Goal: Task Accomplishment & Management: Use online tool/utility

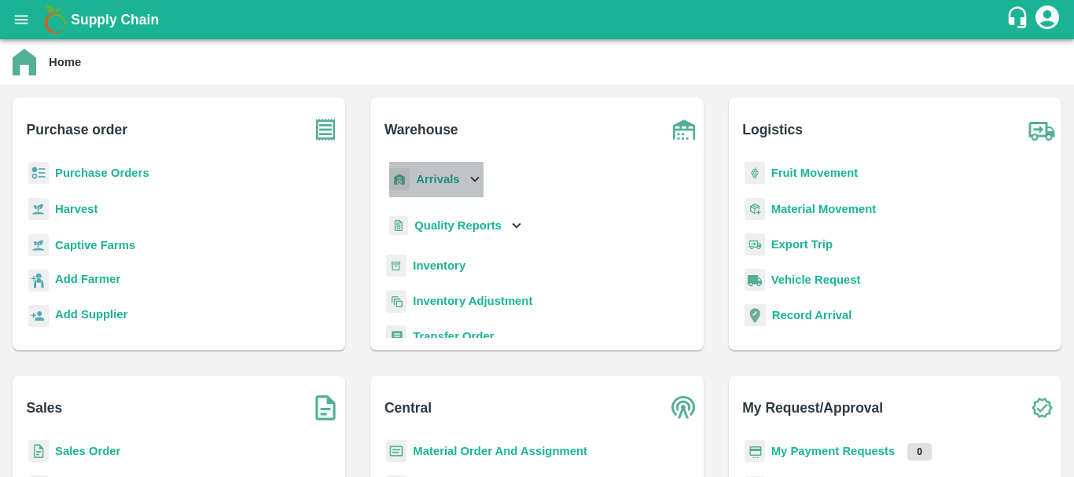
click at [444, 178] on b "Arrivals" at bounding box center [437, 179] width 43 height 13
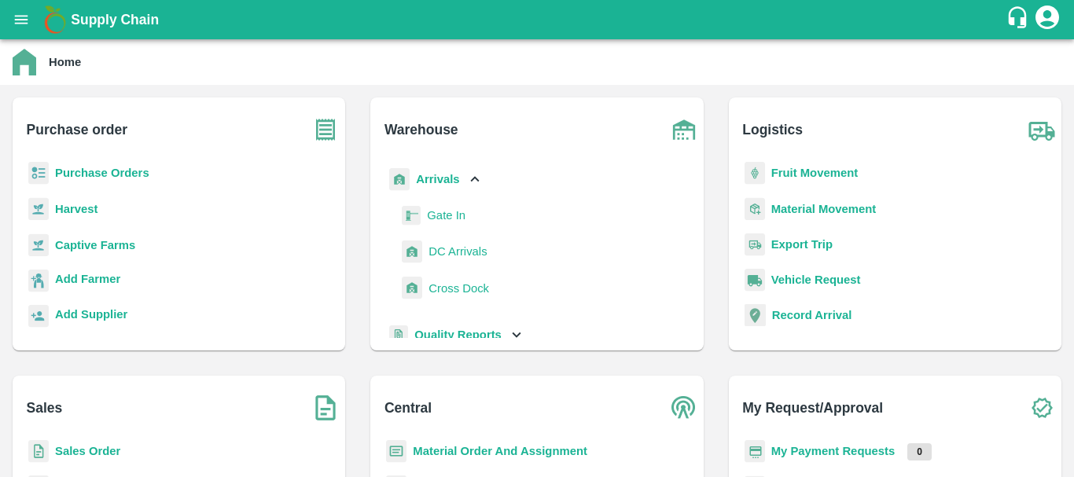
click at [452, 252] on span "DC Arrivals" at bounding box center [457, 251] width 58 height 17
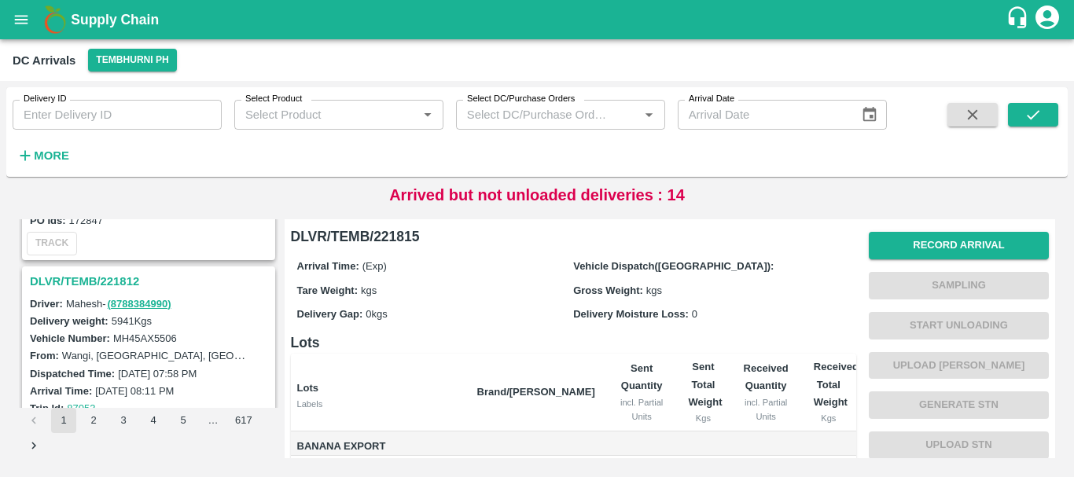
click at [116, 279] on h3 "DLVR/TEMB/221812" at bounding box center [151, 281] width 242 height 20
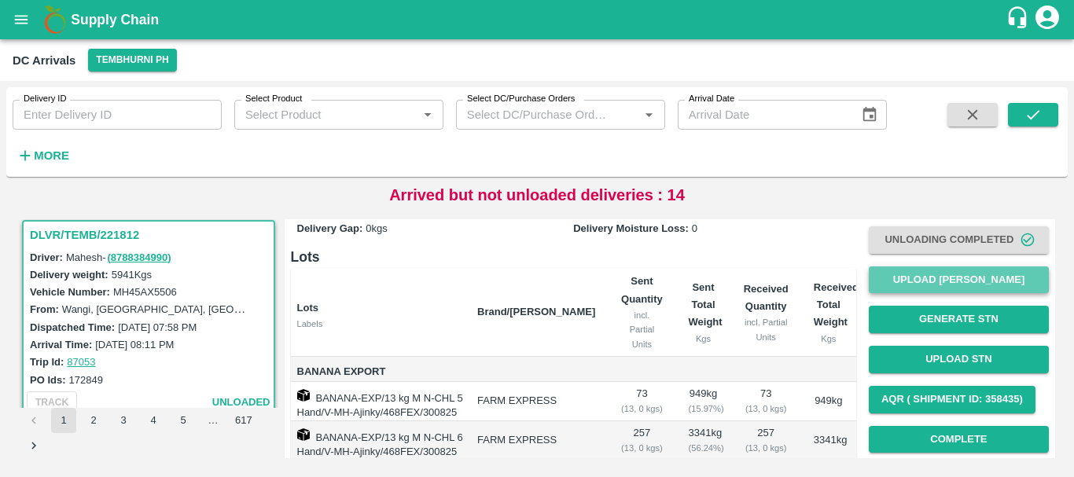
click at [885, 278] on button "Upload [PERSON_NAME]" at bounding box center [959, 280] width 180 height 28
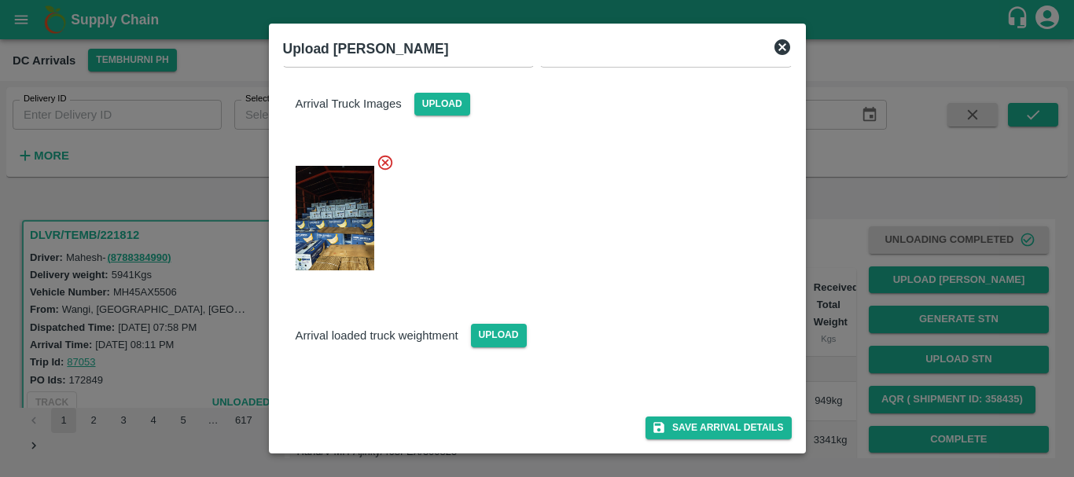
click at [341, 385] on img at bounding box center [335, 385] width 79 height 0
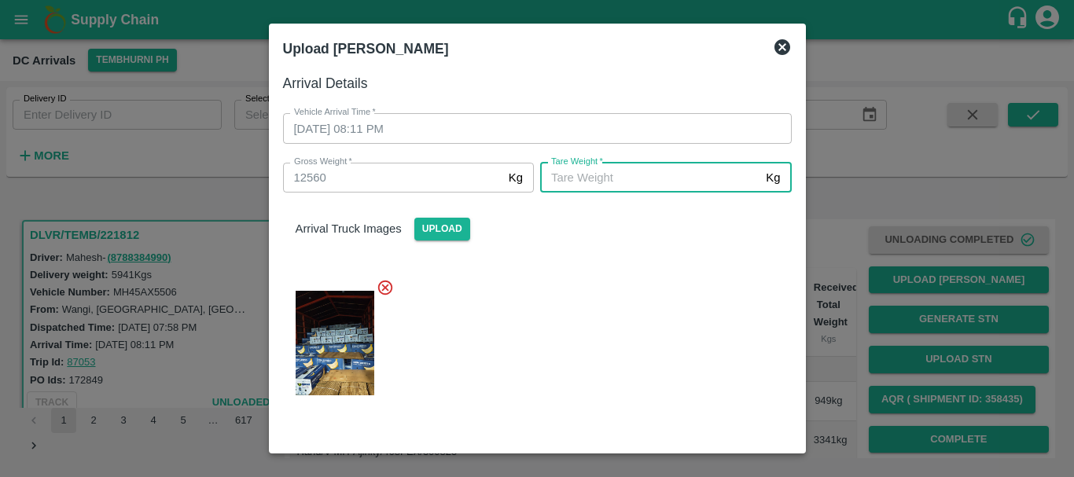
click at [577, 178] on input "[PERSON_NAME]   *" at bounding box center [649, 178] width 219 height 30
type input "5"
type input "6070"
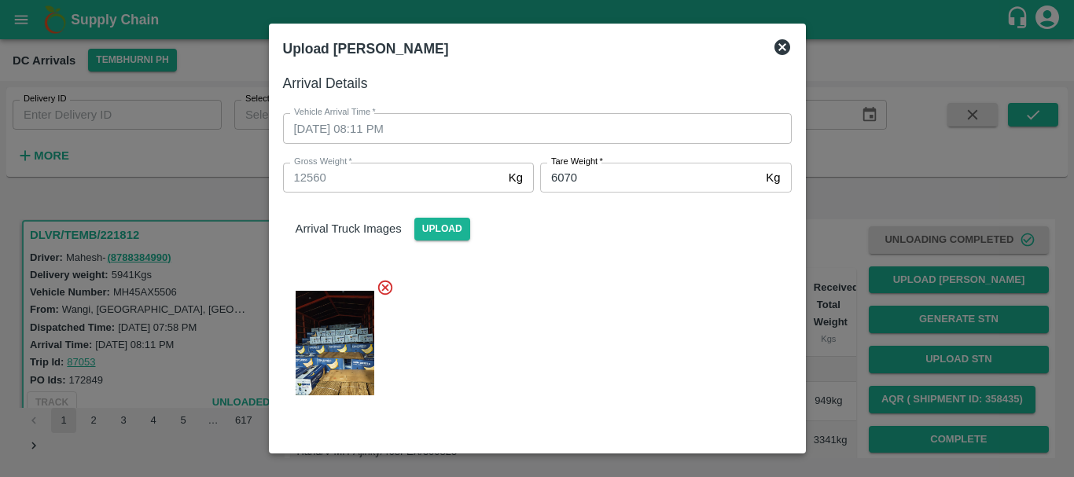
click at [581, 253] on div "Arrival Truck Images Upload" at bounding box center [530, 302] width 521 height 244
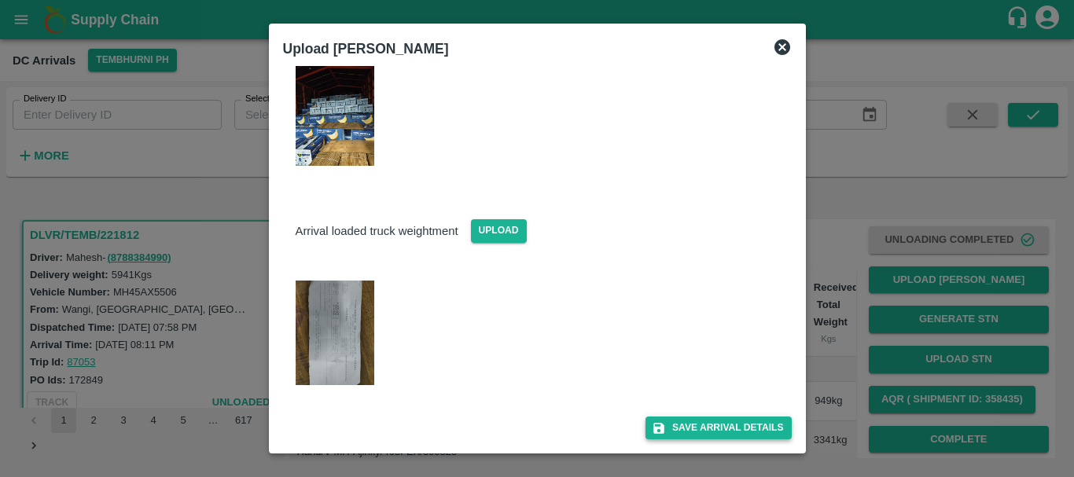
click at [694, 420] on button "Save Arrival Details" at bounding box center [717, 428] width 145 height 23
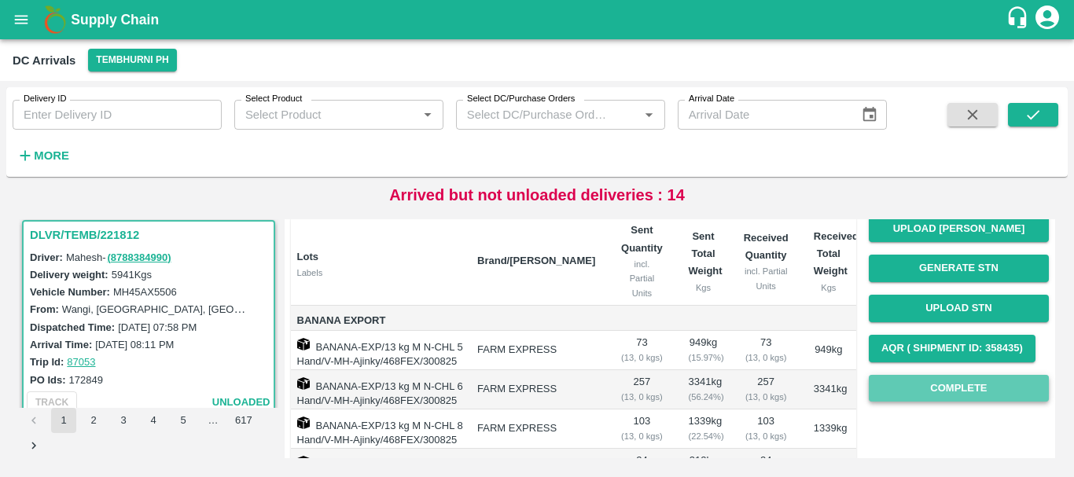
click at [926, 384] on button "Complete" at bounding box center [959, 389] width 180 height 28
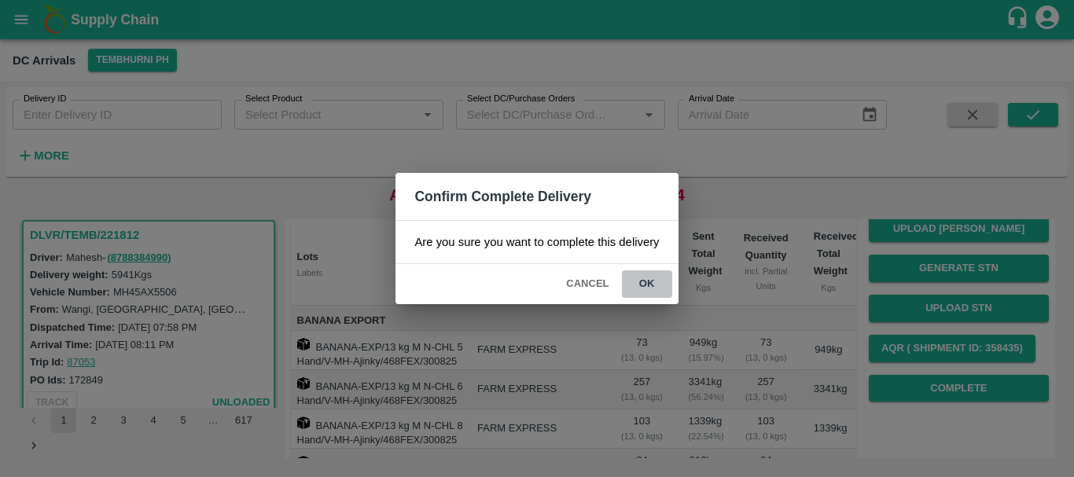
click at [649, 286] on button "ok" at bounding box center [647, 284] width 50 height 28
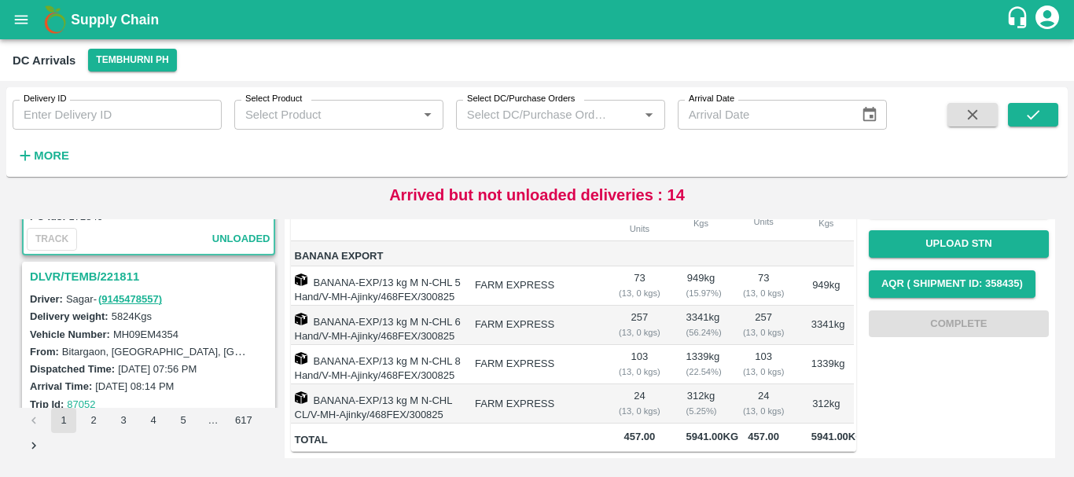
click at [116, 278] on h3 "DLVR/TEMB/221811" at bounding box center [151, 276] width 242 height 20
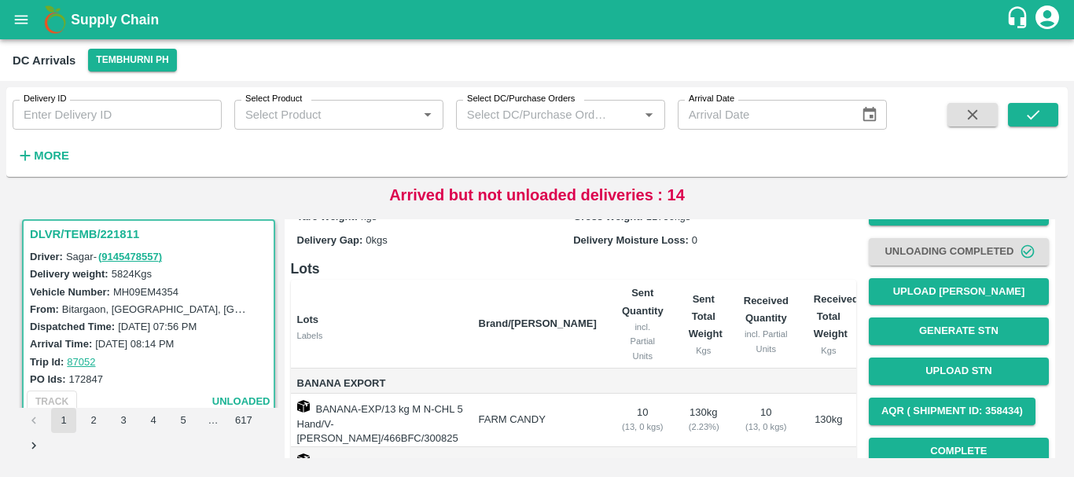
scroll to position [75, 0]
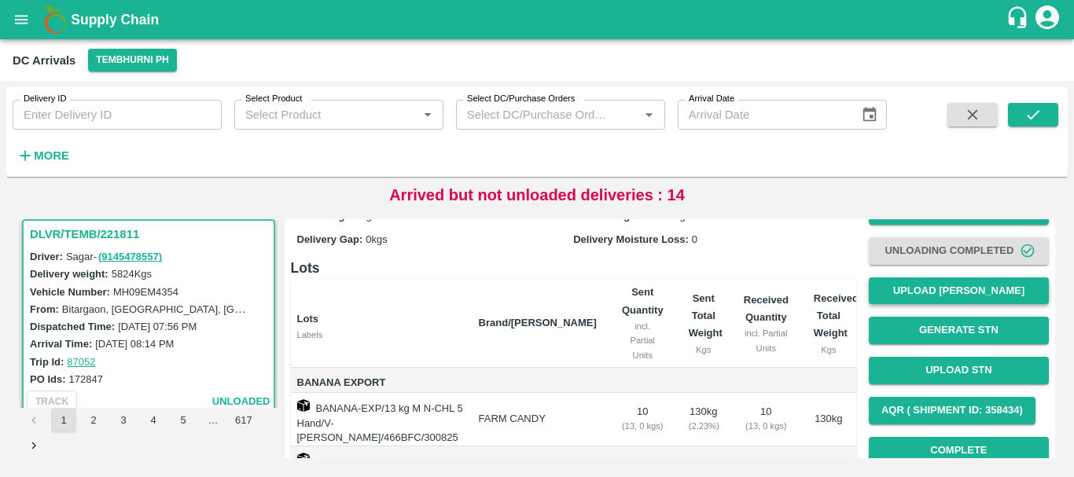
click at [929, 291] on button "Upload [PERSON_NAME]" at bounding box center [959, 291] width 180 height 28
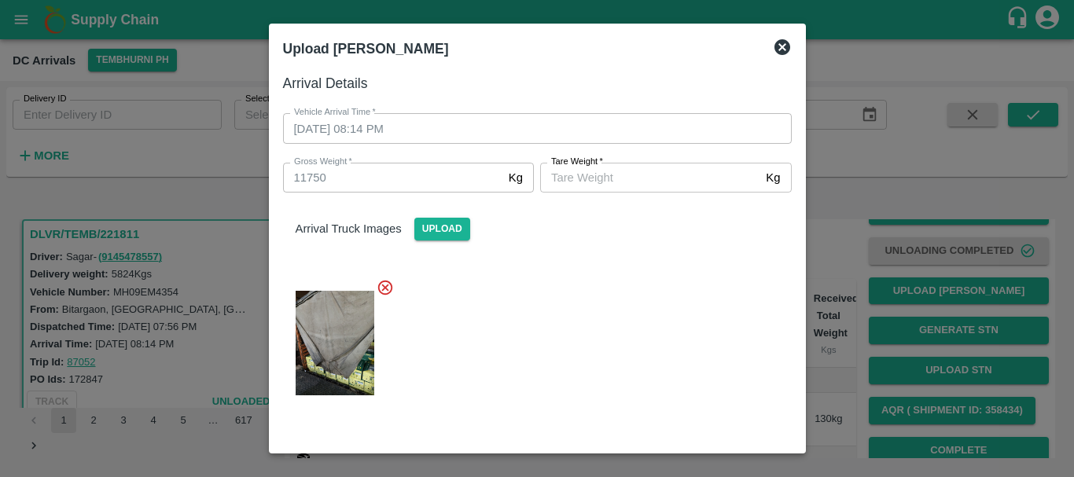
scroll to position [230, 0]
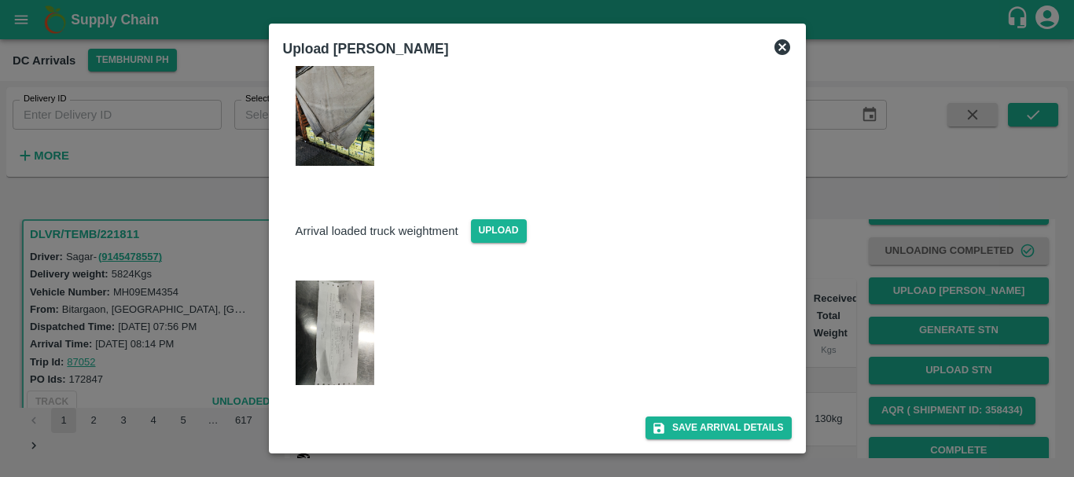
click at [329, 331] on img at bounding box center [335, 333] width 79 height 105
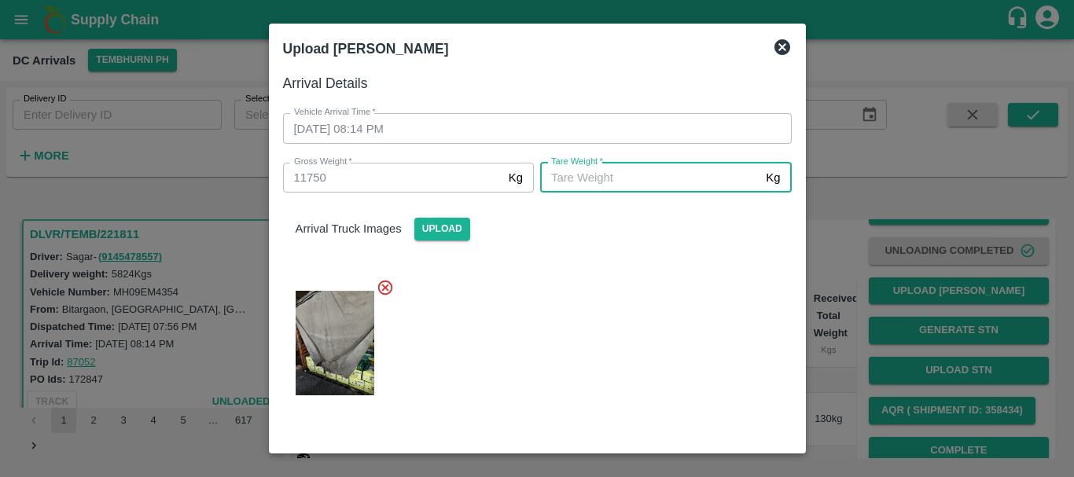
click at [612, 180] on input "[PERSON_NAME]   *" at bounding box center [649, 178] width 219 height 30
type input "5500"
click at [644, 294] on div at bounding box center [530, 338] width 521 height 145
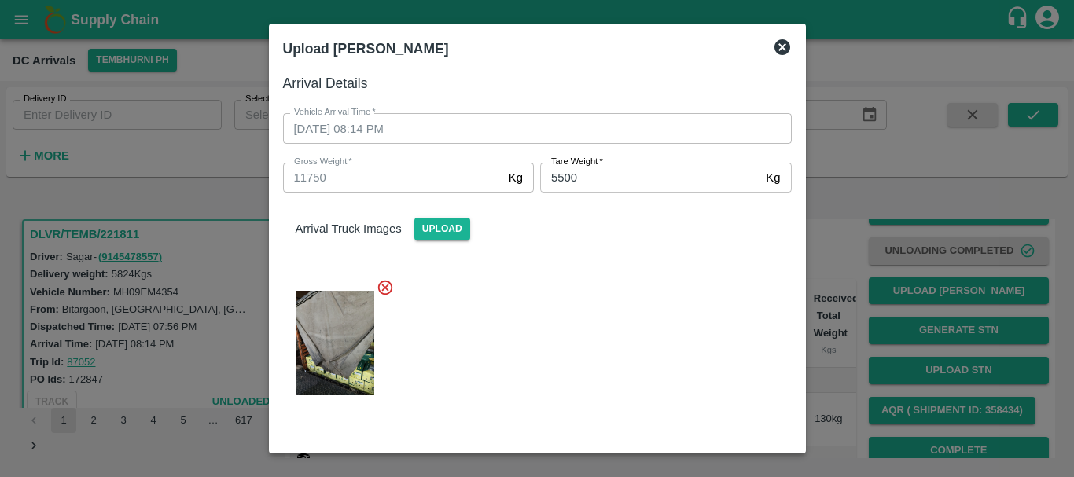
scroll to position [230, 0]
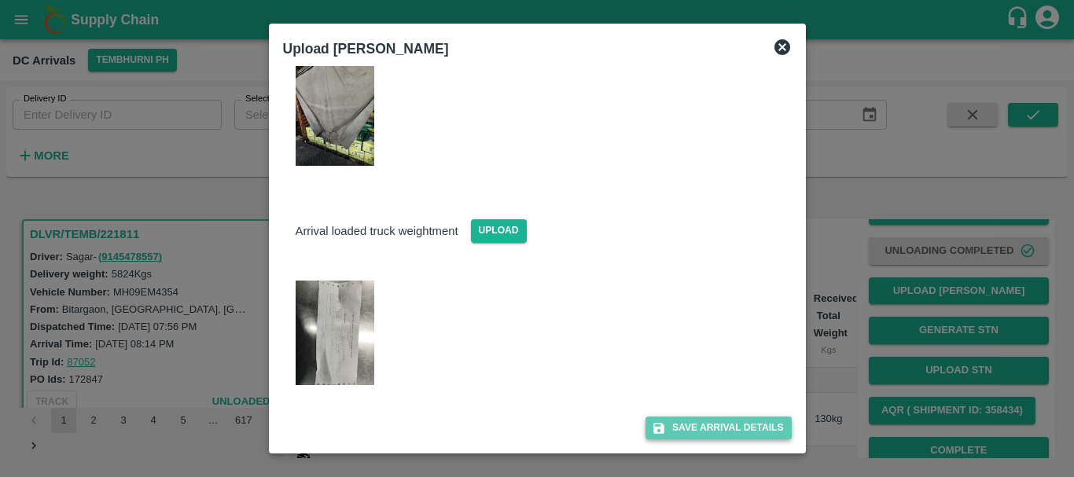
click at [683, 423] on button "Save Arrival Details" at bounding box center [717, 428] width 145 height 23
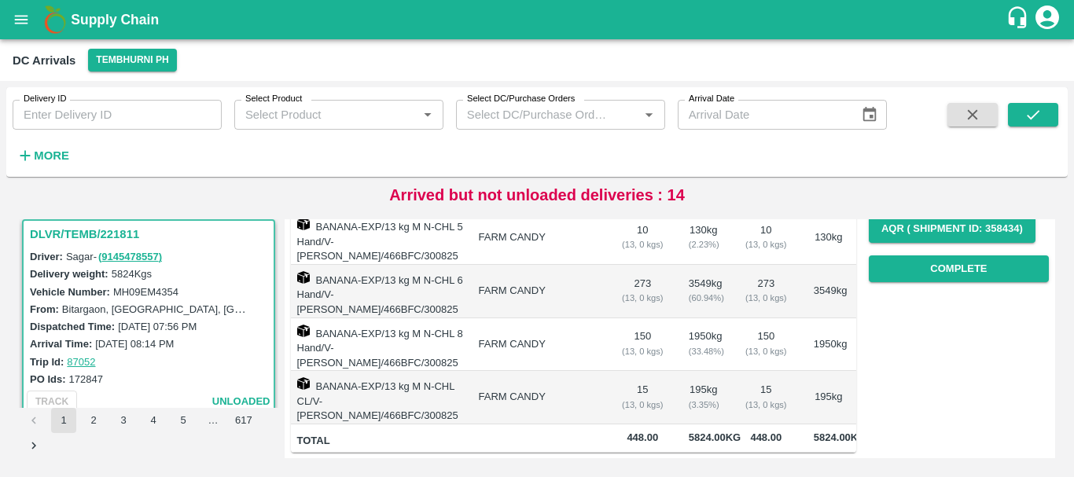
scroll to position [0, 0]
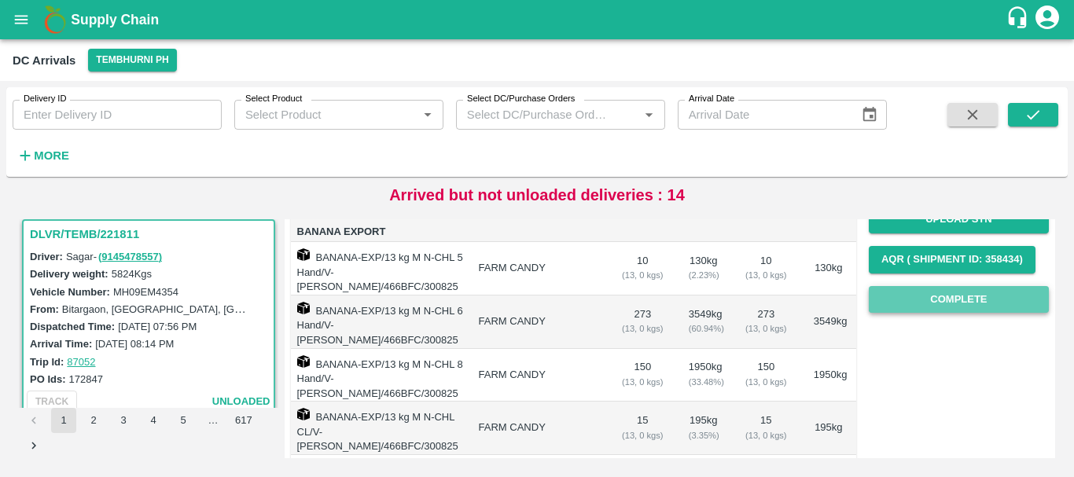
click at [943, 299] on button "Complete" at bounding box center [959, 300] width 180 height 28
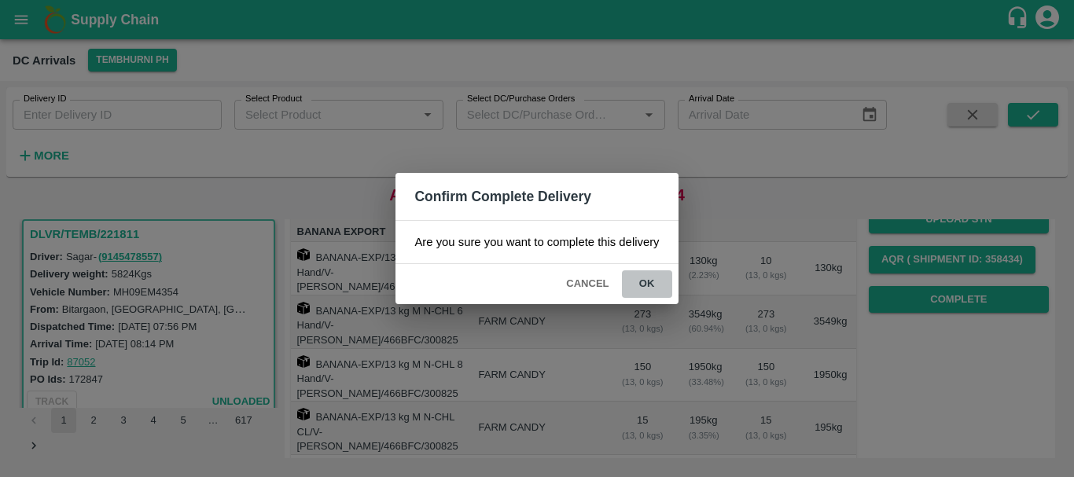
click at [652, 279] on button "ok" at bounding box center [647, 284] width 50 height 28
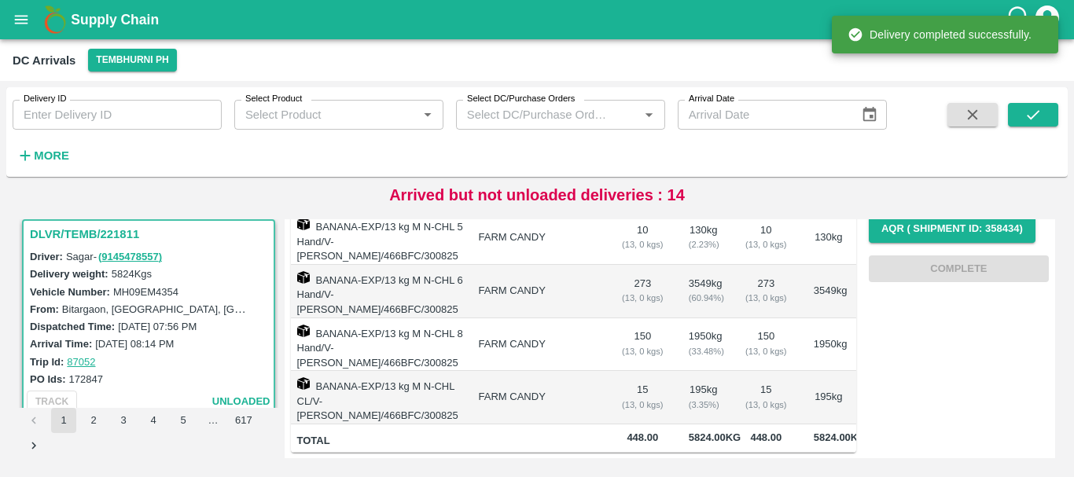
click at [577, 337] on td "FARM CANDY" at bounding box center [537, 344] width 143 height 53
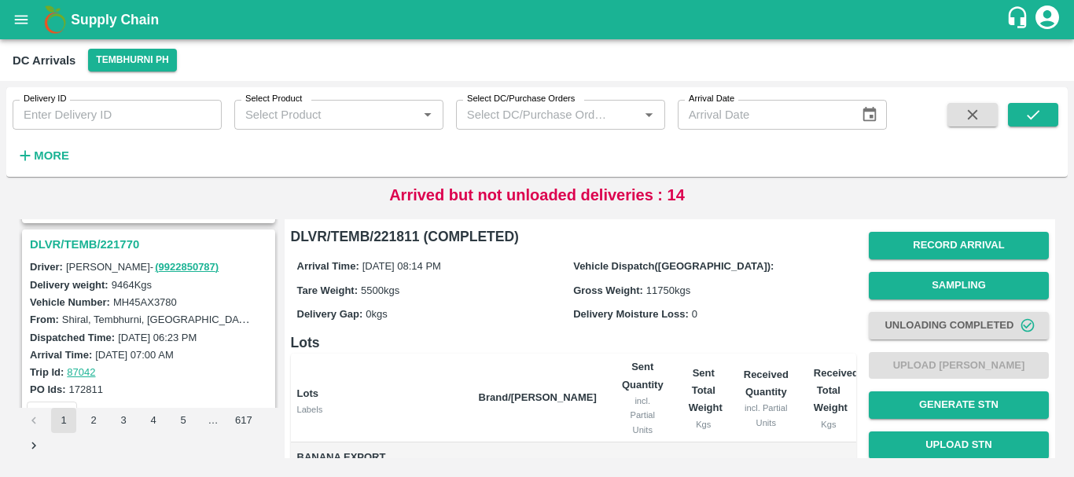
scroll to position [1639, 0]
click at [123, 252] on h3 "DLVR/TEMB/221770" at bounding box center [151, 245] width 242 height 20
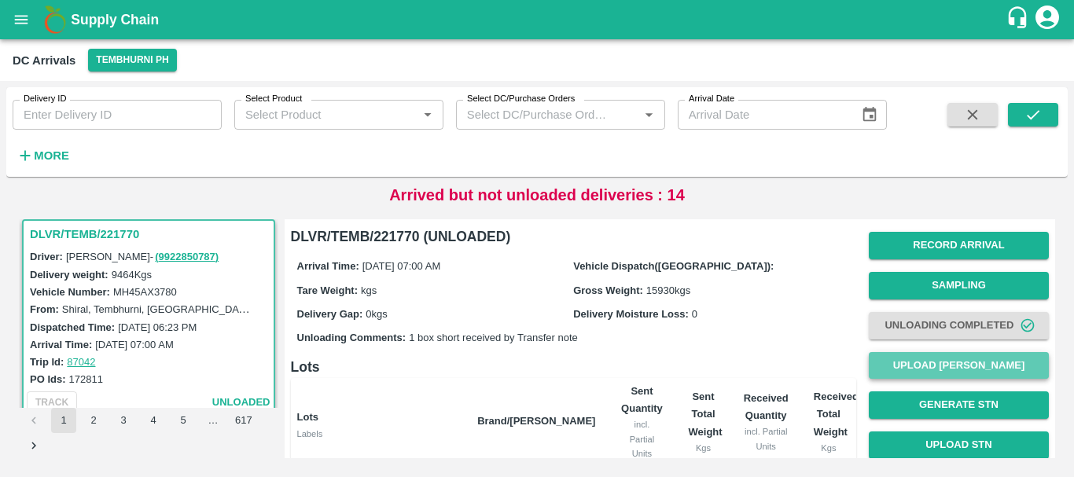
click at [931, 360] on button "Upload [PERSON_NAME]" at bounding box center [959, 366] width 180 height 28
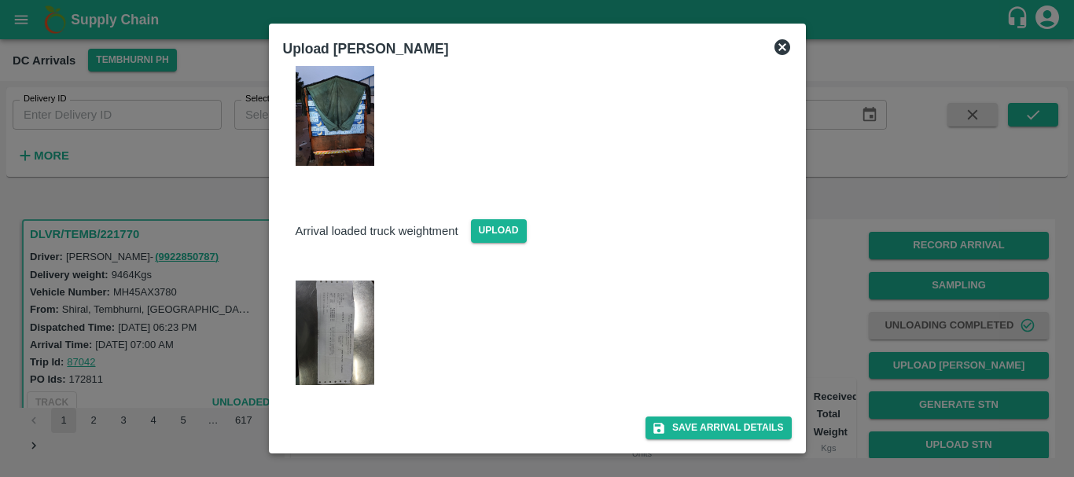
click at [298, 345] on img at bounding box center [335, 333] width 79 height 105
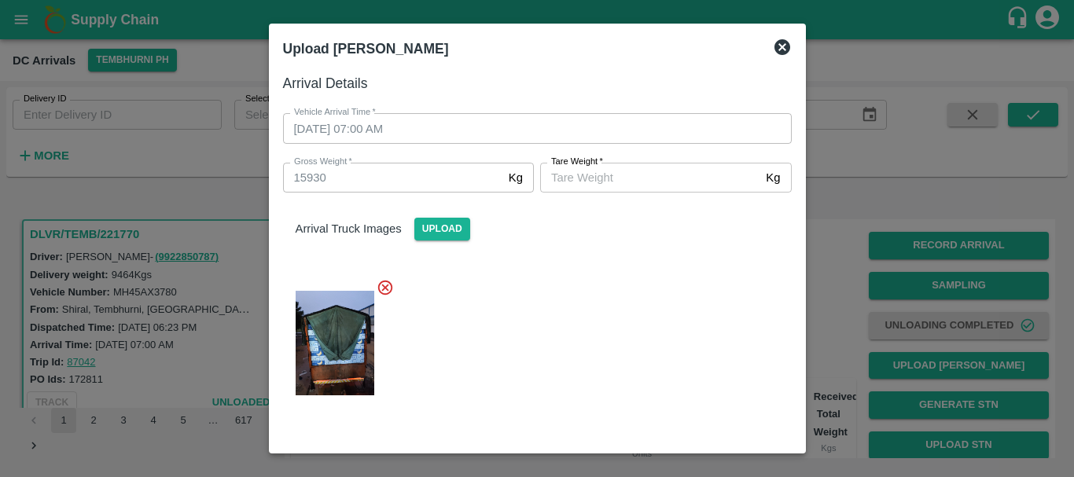
click at [602, 170] on input "[PERSON_NAME]   *" at bounding box center [649, 178] width 219 height 30
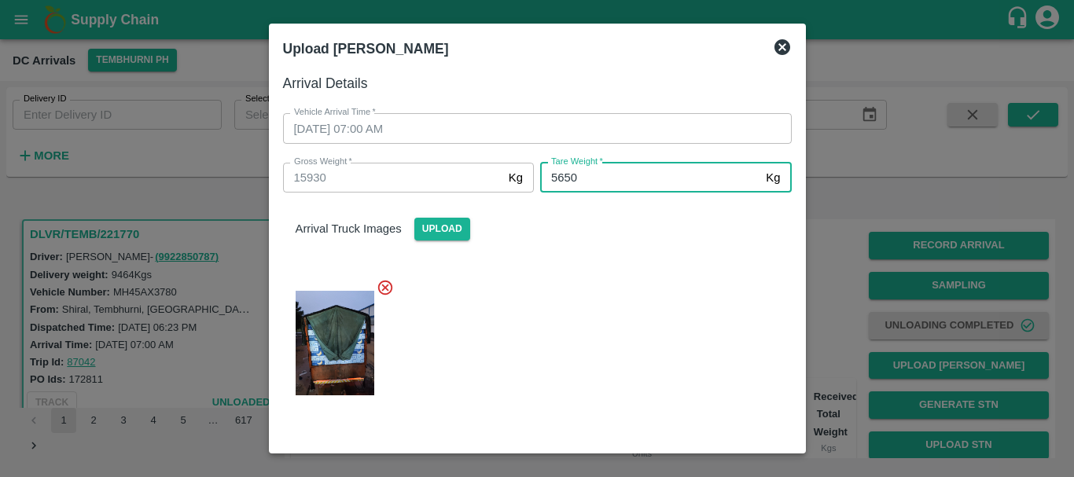
type input "5650"
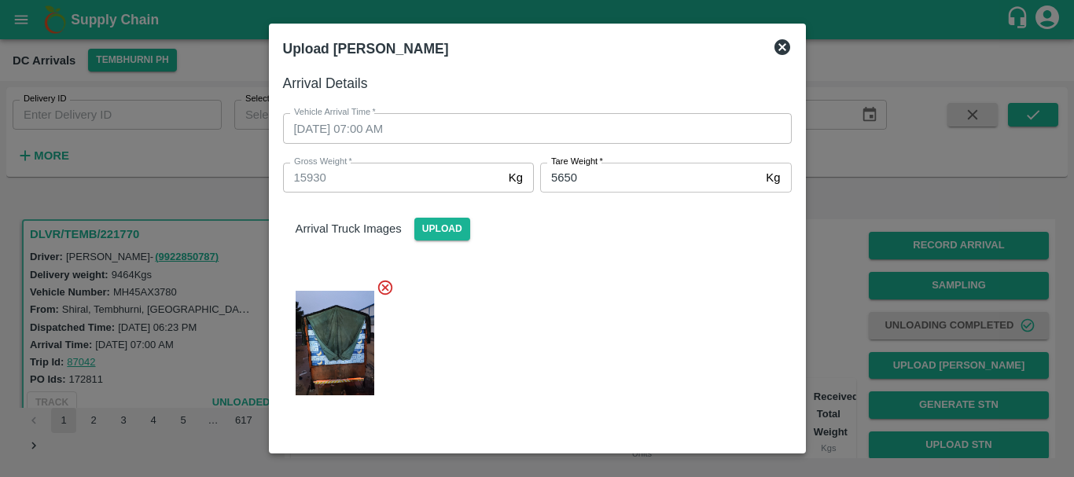
click at [578, 323] on div at bounding box center [530, 338] width 521 height 145
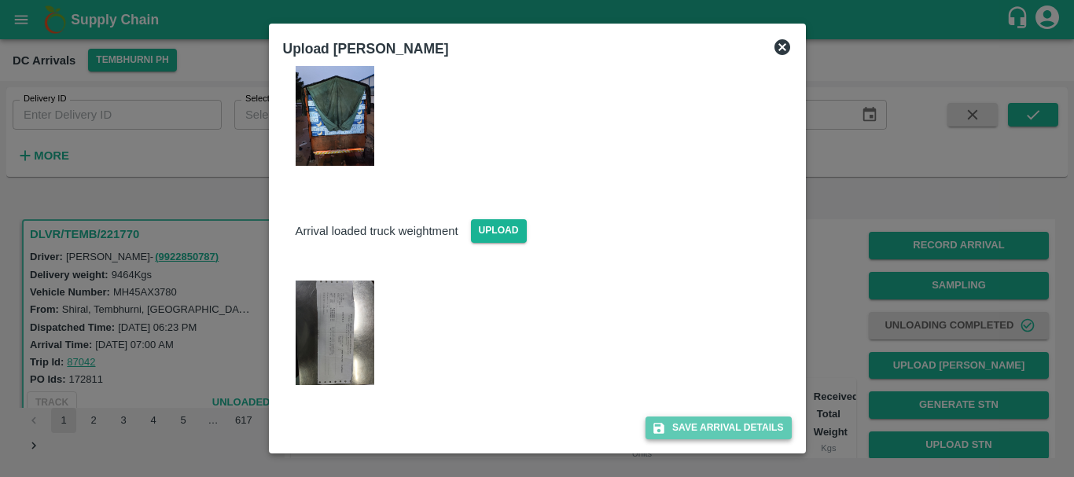
click at [662, 428] on icon "submit" at bounding box center [659, 428] width 14 height 14
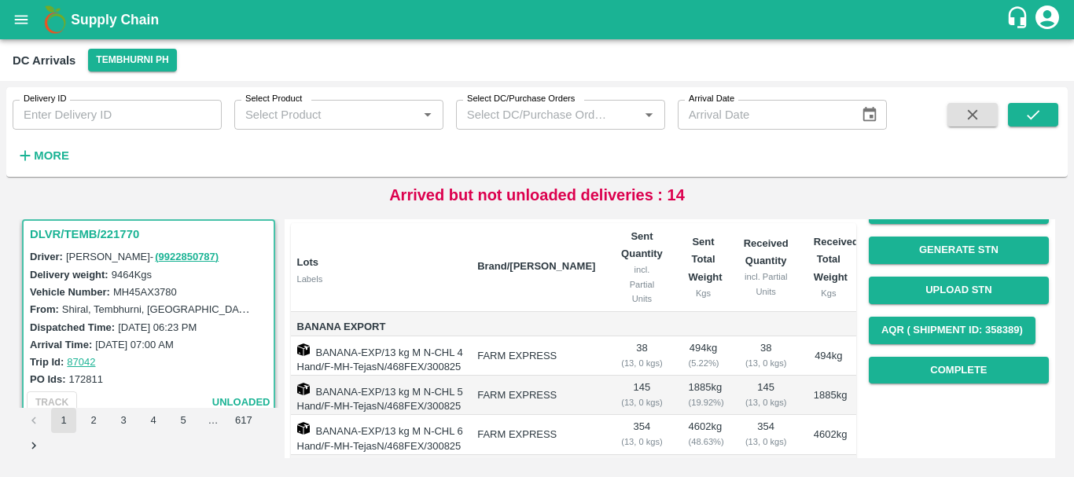
scroll to position [149, 0]
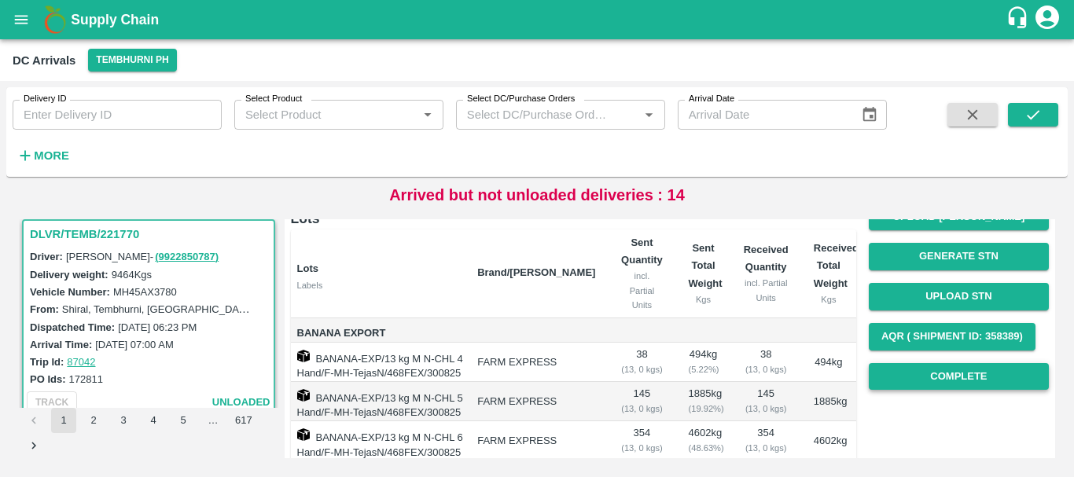
click at [911, 376] on button "Complete" at bounding box center [959, 377] width 180 height 28
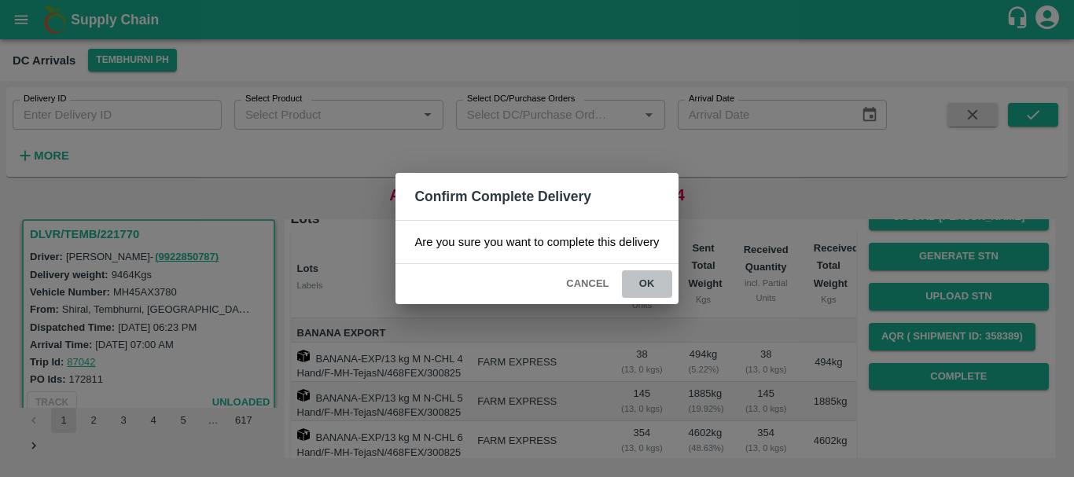
click at [639, 281] on button "ok" at bounding box center [647, 284] width 50 height 28
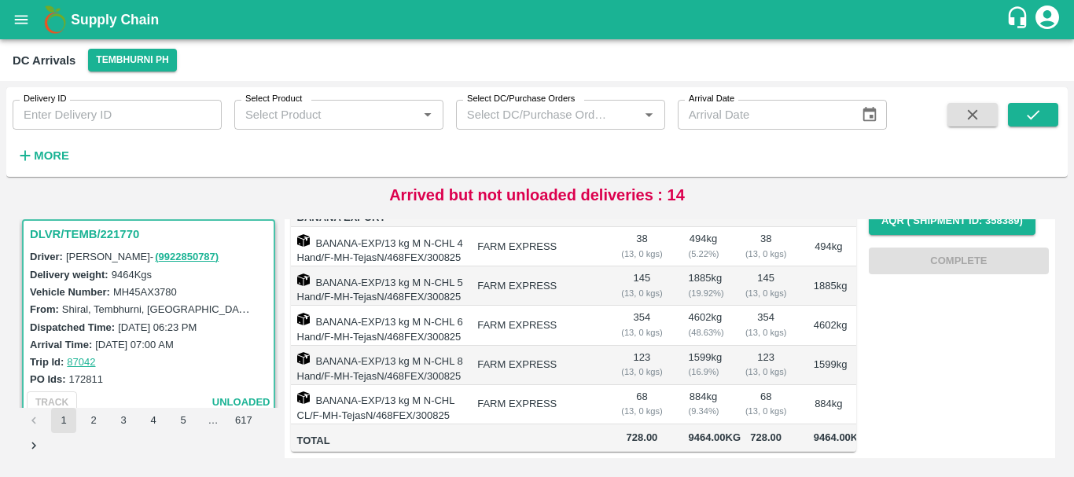
scroll to position [0, 0]
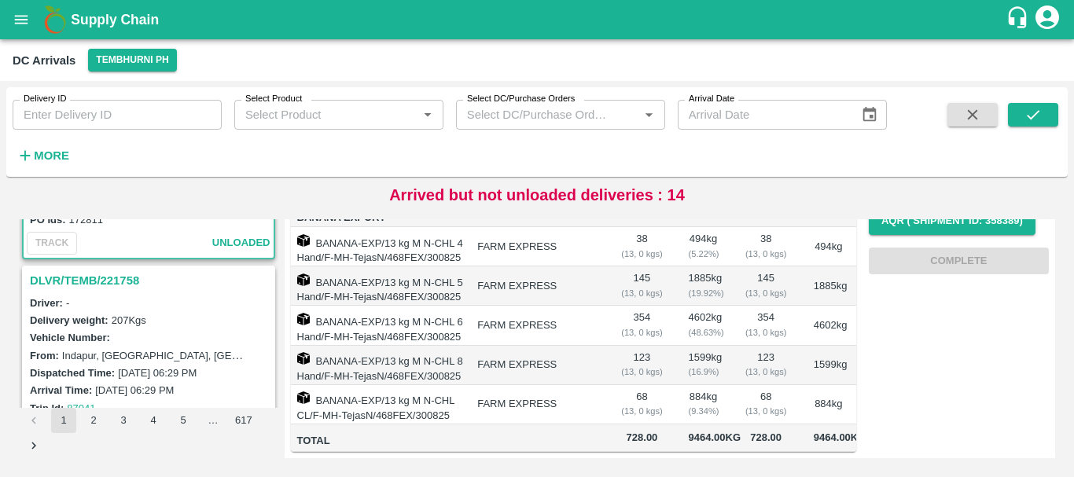
click at [79, 285] on h3 "DLVR/TEMB/221758" at bounding box center [151, 280] width 242 height 20
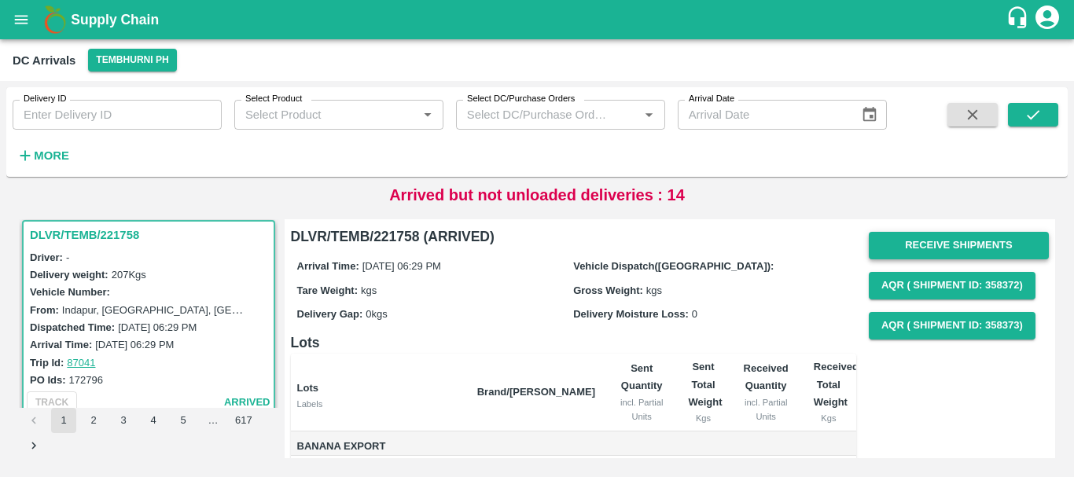
click at [923, 247] on button "Receive Shipments" at bounding box center [959, 246] width 180 height 28
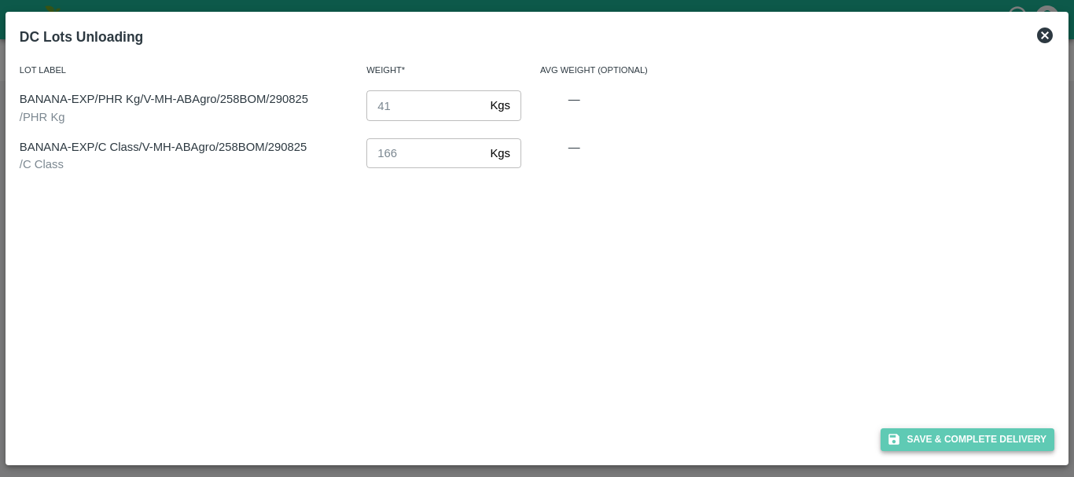
click at [940, 429] on button "Save & Complete Delivery" at bounding box center [967, 439] width 175 height 23
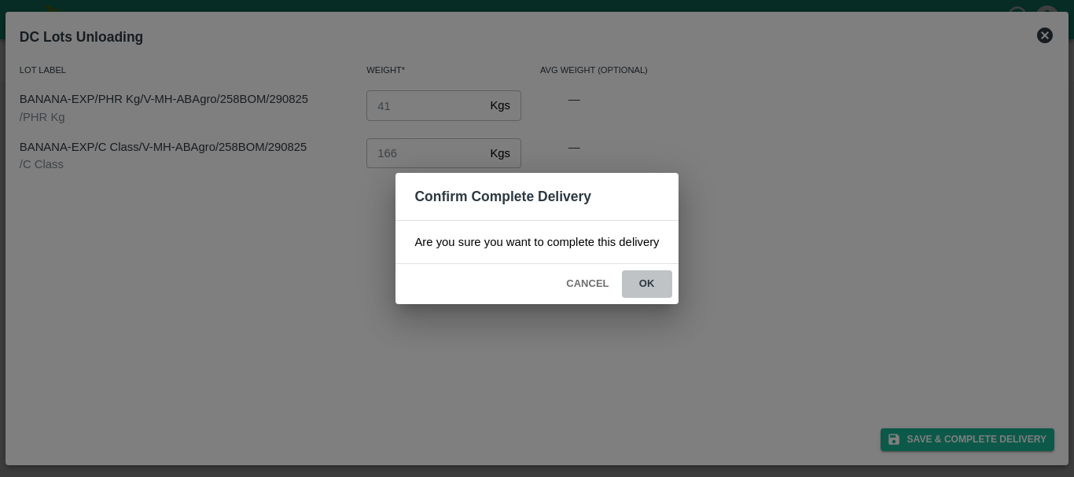
click at [657, 286] on button "ok" at bounding box center [647, 284] width 50 height 28
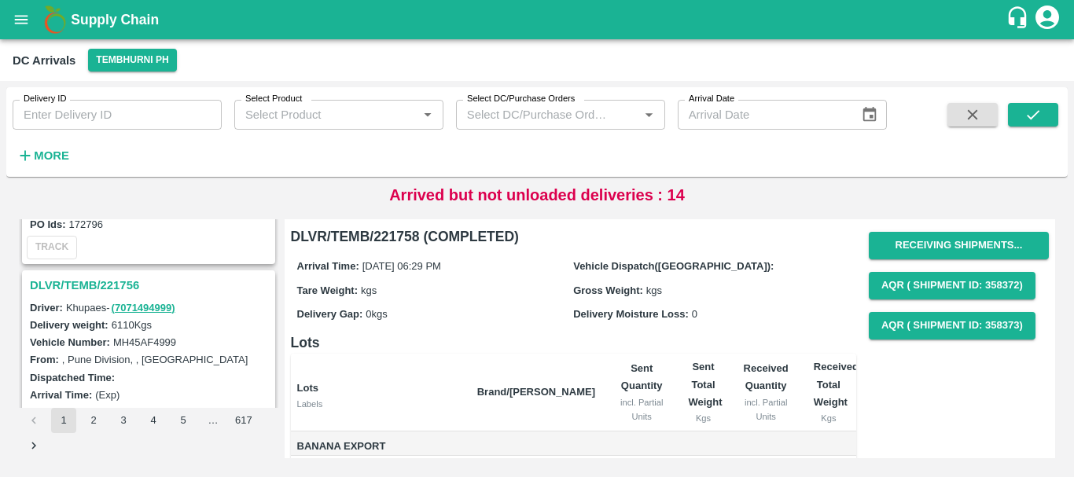
click at [116, 282] on h3 "DLVR/TEMB/221756" at bounding box center [151, 285] width 242 height 20
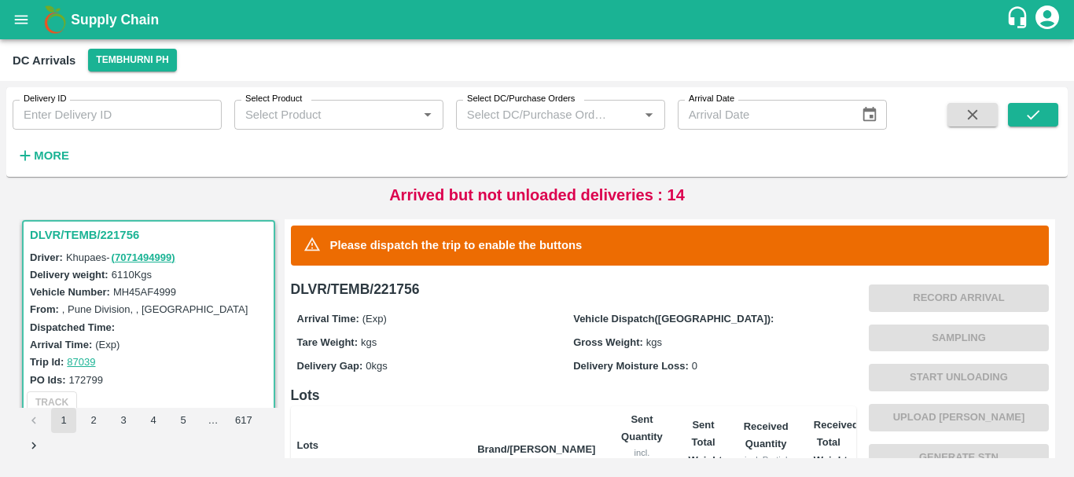
scroll to position [363, 0]
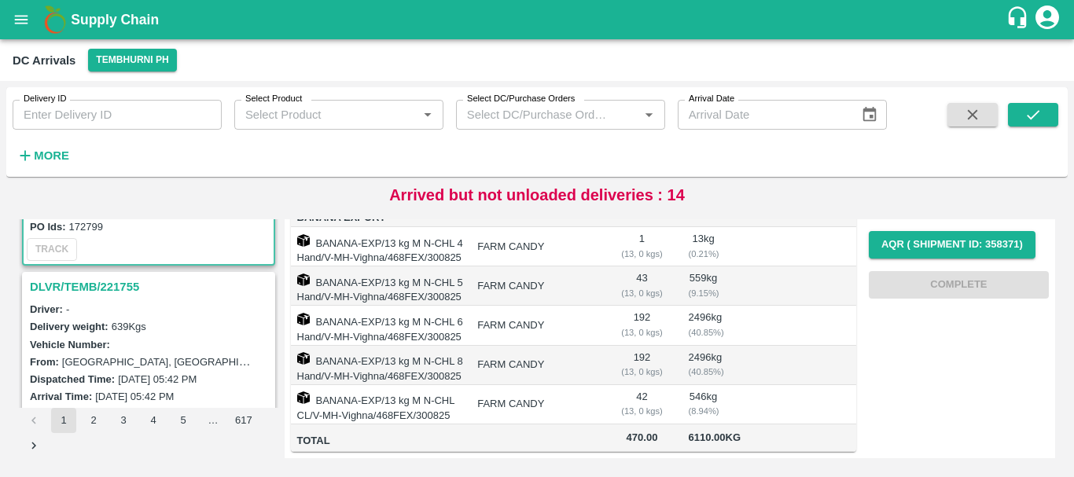
click at [117, 282] on h3 "DLVR/TEMB/221755" at bounding box center [151, 287] width 242 height 20
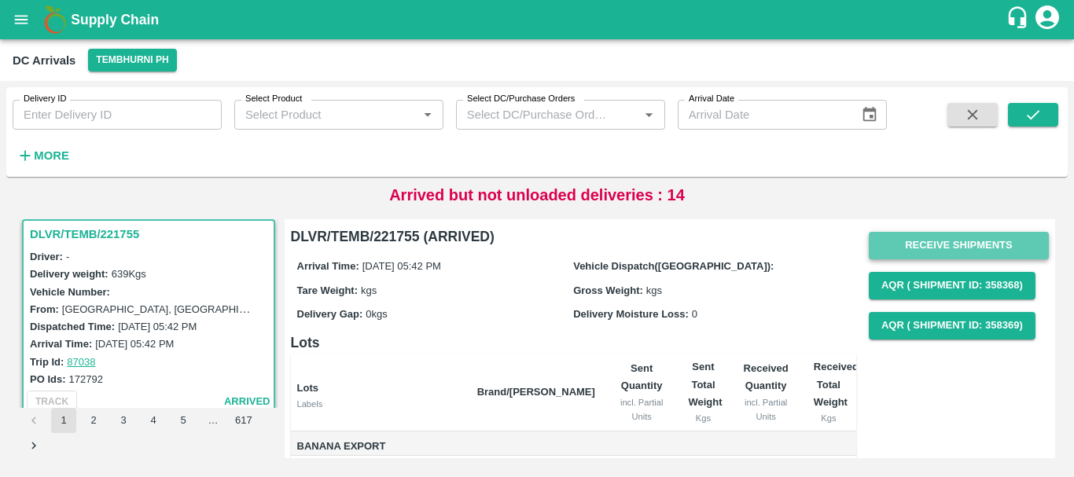
click at [938, 241] on button "Receive Shipments" at bounding box center [959, 246] width 180 height 28
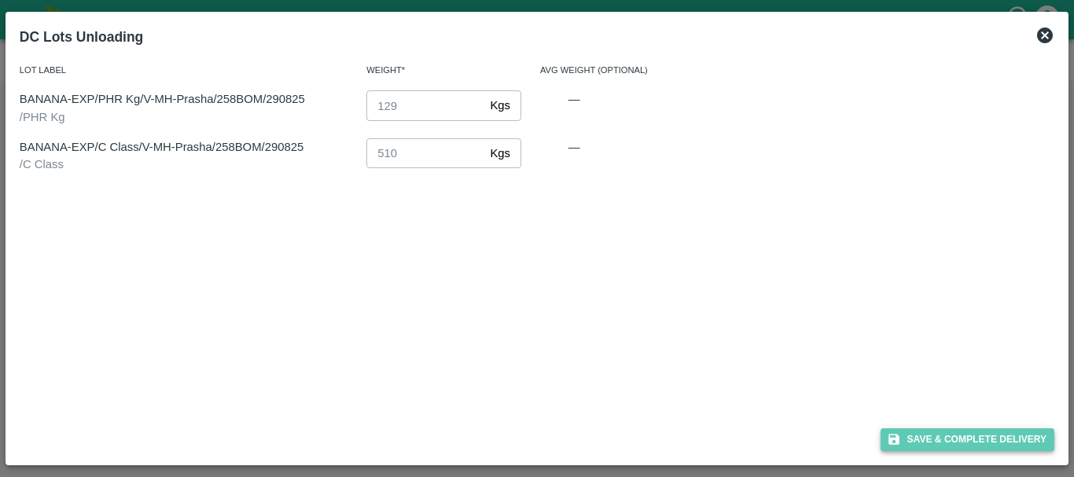
click at [924, 440] on button "Save & Complete Delivery" at bounding box center [967, 439] width 175 height 23
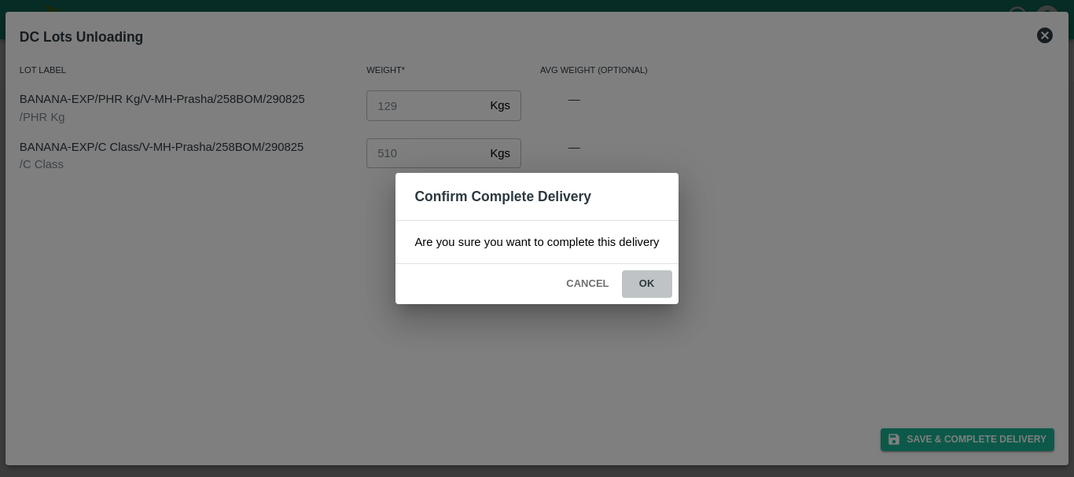
click at [655, 288] on button "ok" at bounding box center [647, 284] width 50 height 28
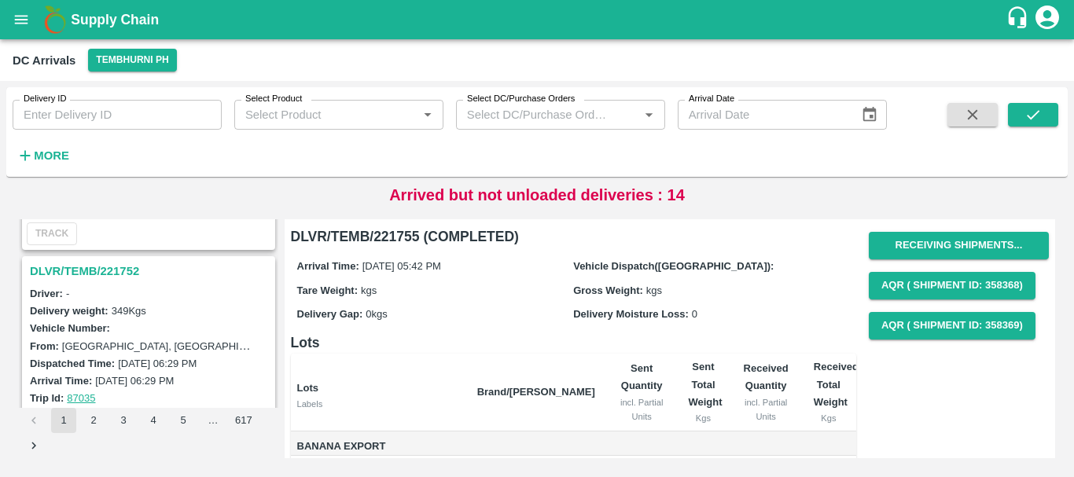
click at [111, 276] on h3 "DLVR/TEMB/221752" at bounding box center [151, 271] width 242 height 20
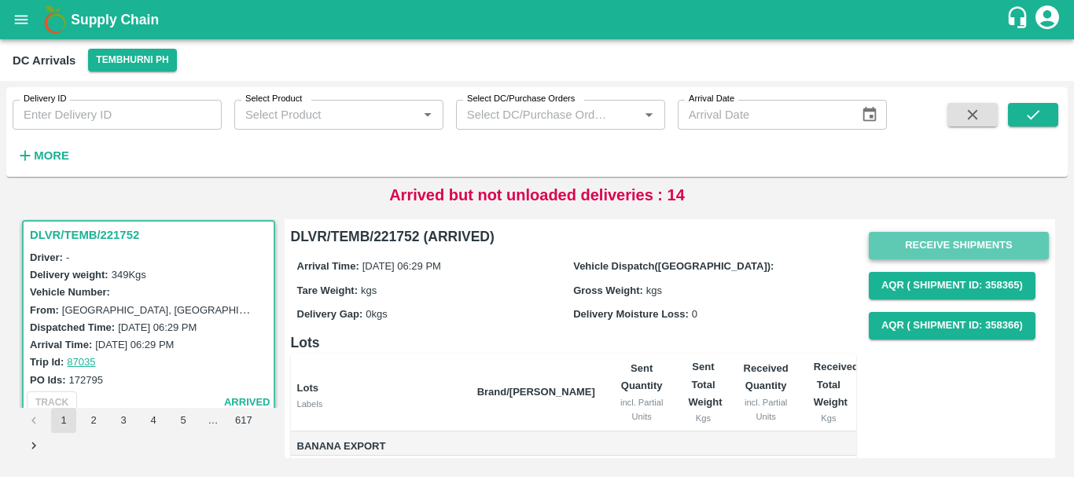
click at [880, 250] on button "Receive Shipments" at bounding box center [959, 246] width 180 height 28
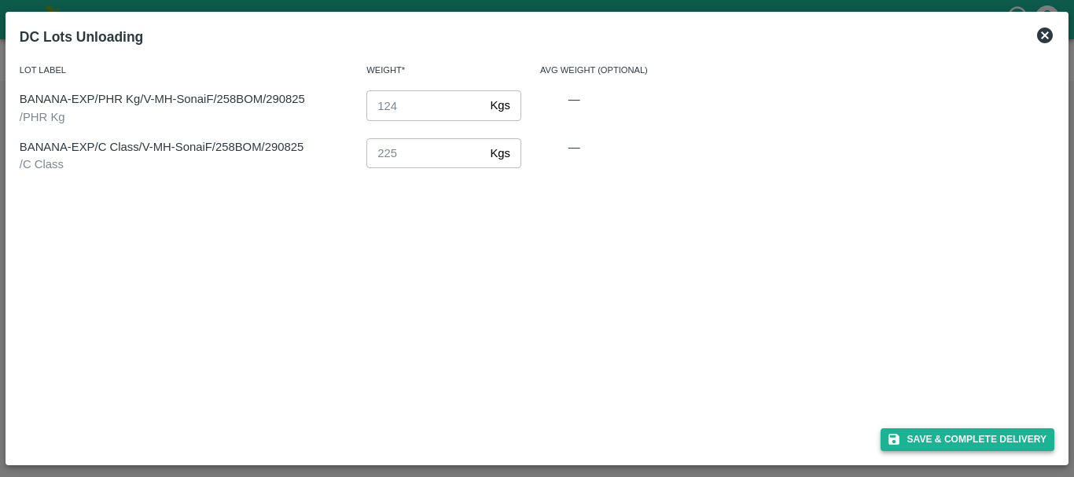
click at [922, 438] on button "Save & Complete Delivery" at bounding box center [967, 439] width 175 height 23
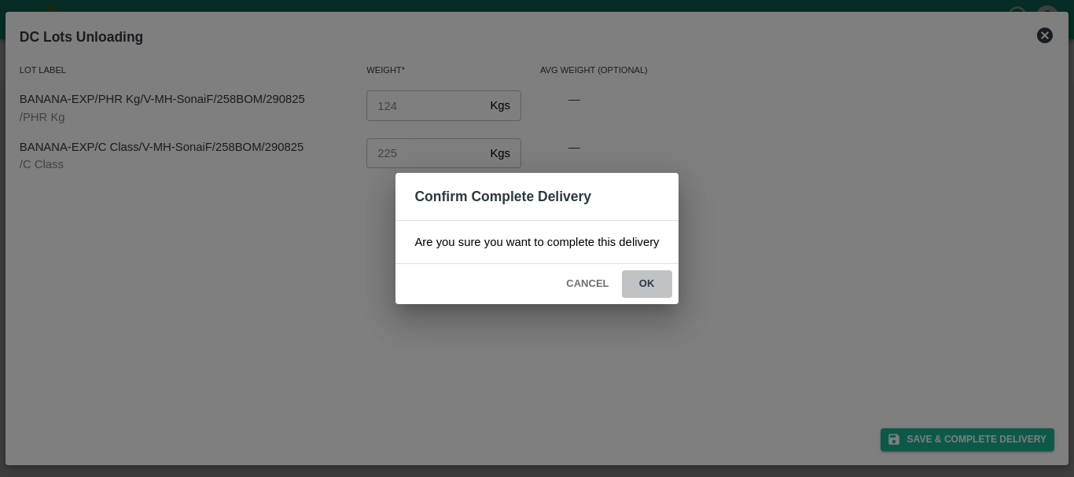
click at [659, 281] on button "ok" at bounding box center [647, 284] width 50 height 28
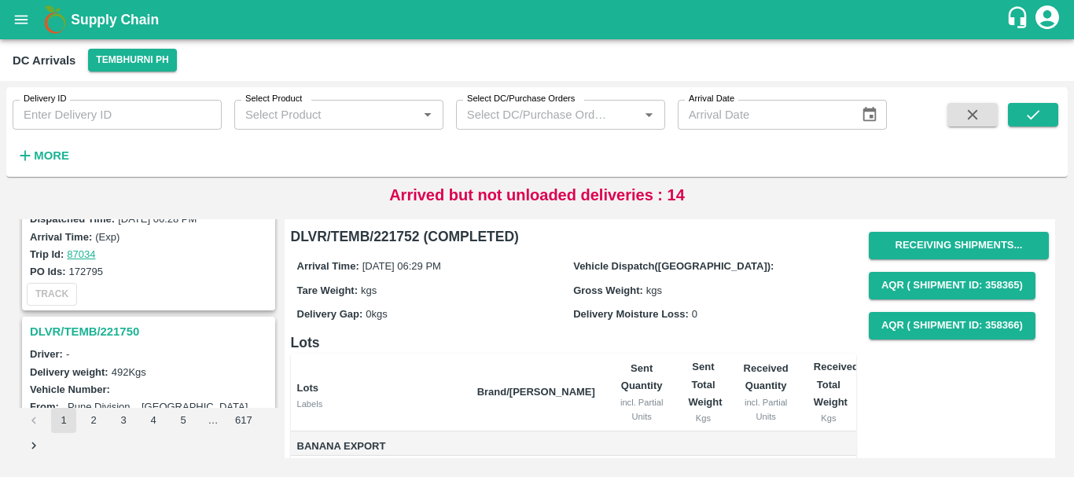
click at [116, 325] on h3 "DLVR/TEMB/221750" at bounding box center [151, 332] width 242 height 20
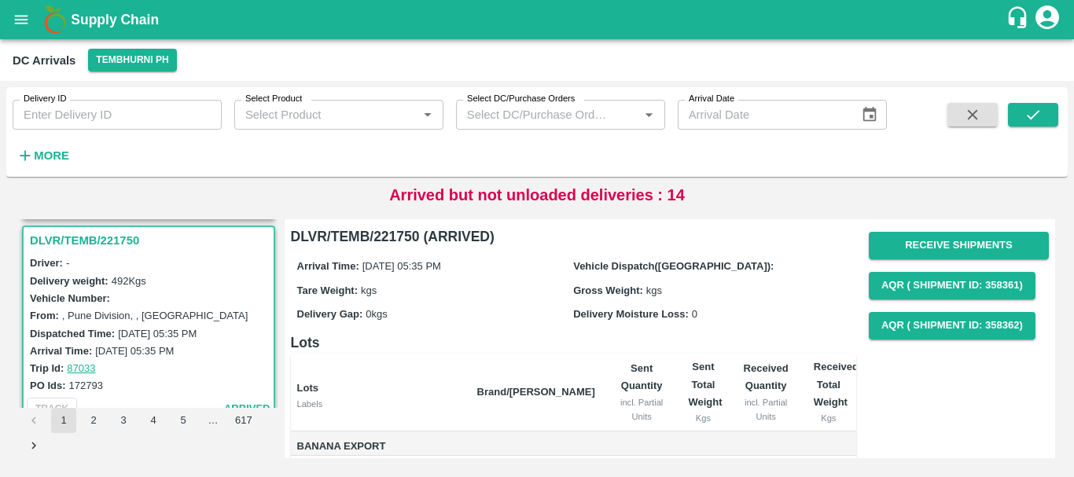
scroll to position [3294, 0]
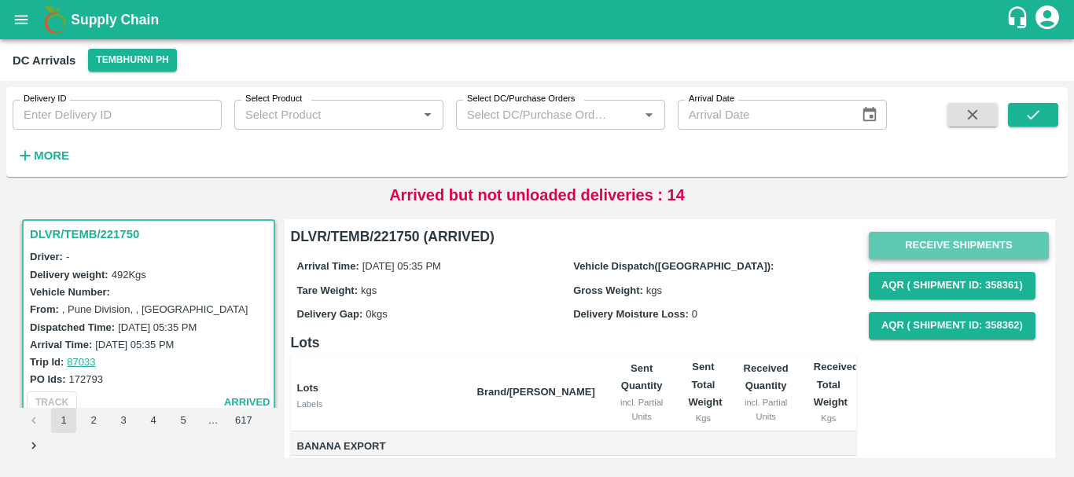
click at [994, 243] on button "Receive Shipments" at bounding box center [959, 246] width 180 height 28
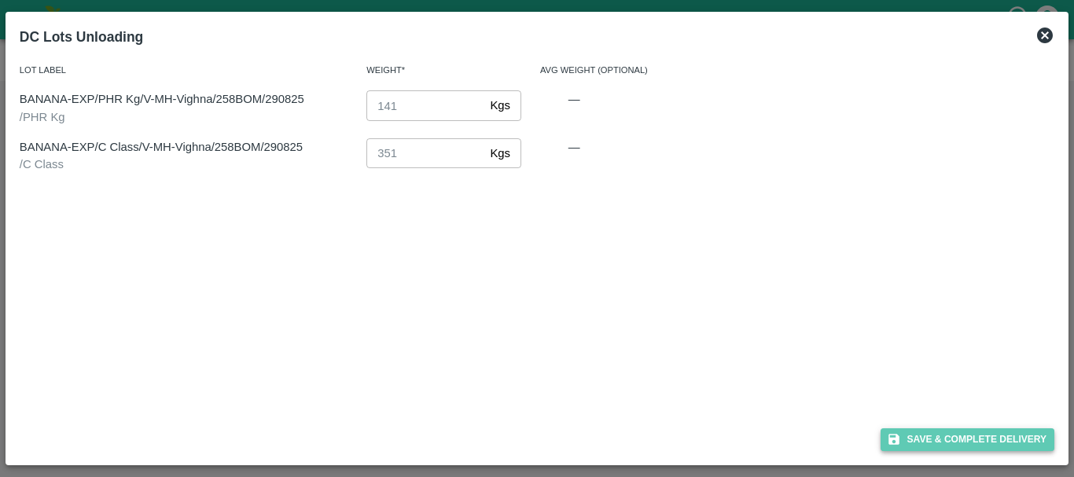
click at [935, 441] on button "Save & Complete Delivery" at bounding box center [967, 439] width 175 height 23
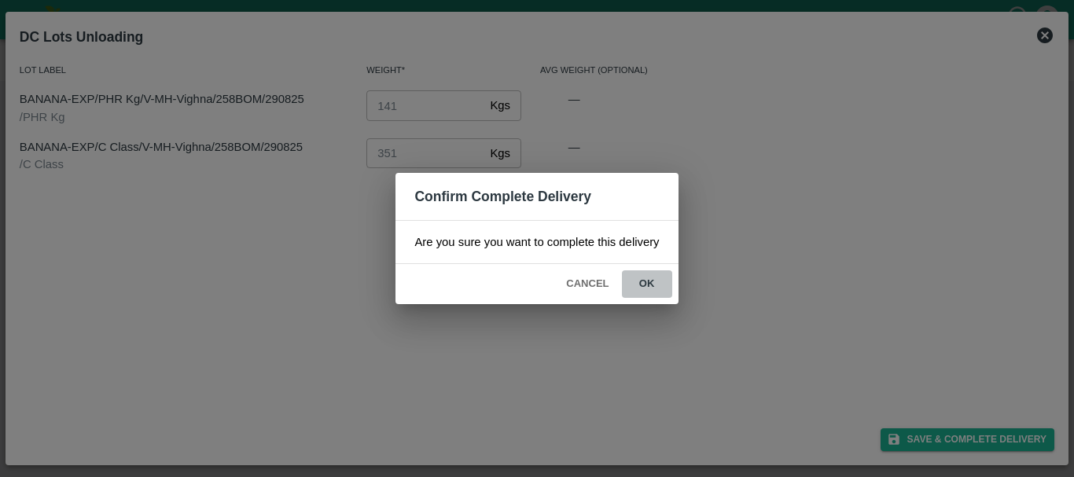
click at [641, 280] on button "ok" at bounding box center [647, 284] width 50 height 28
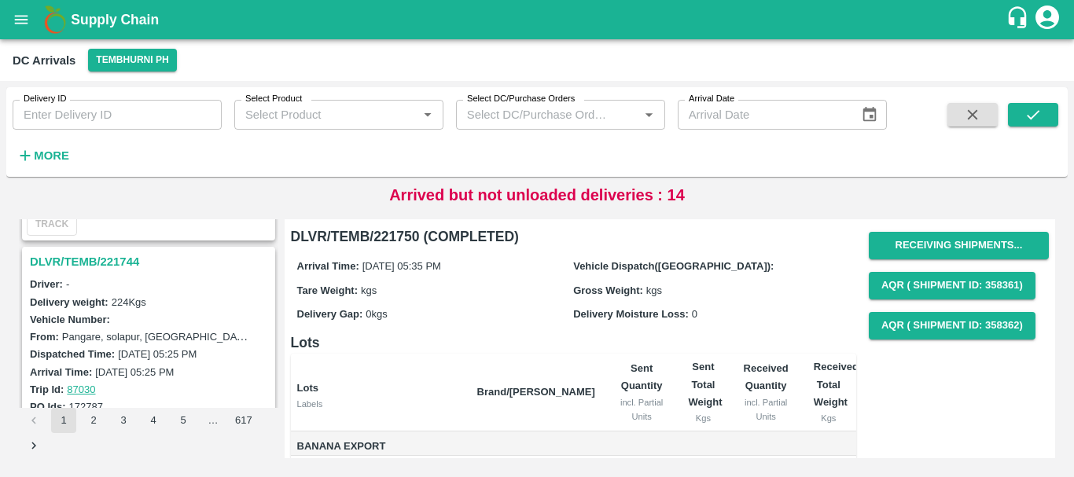
scroll to position [3673, 0]
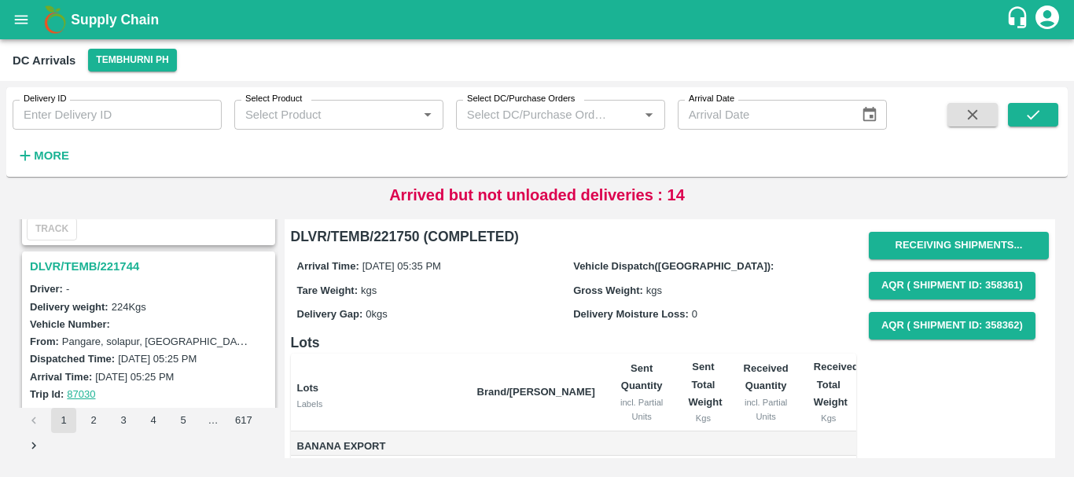
click at [105, 268] on h3 "DLVR/TEMB/221744" at bounding box center [151, 266] width 242 height 20
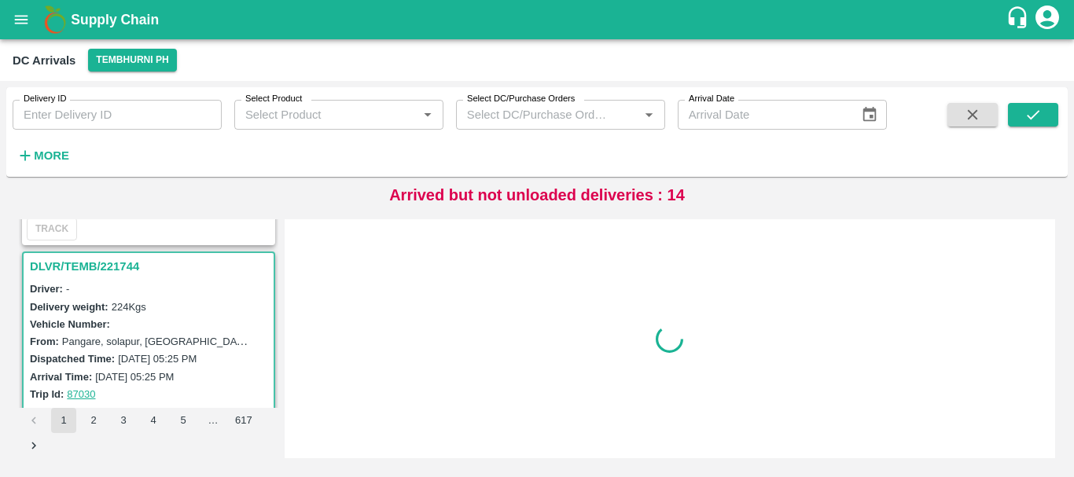
scroll to position [3705, 0]
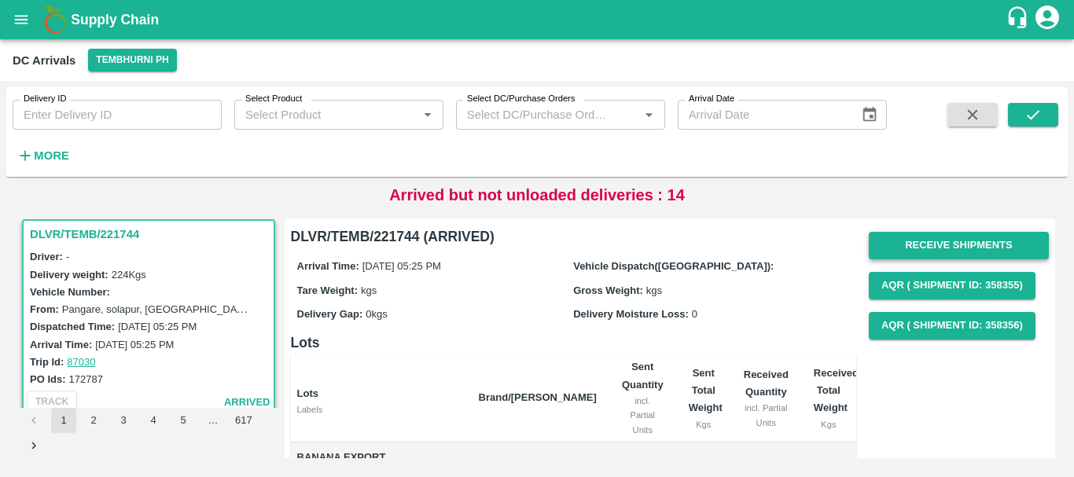
click at [920, 235] on button "Receive Shipments" at bounding box center [959, 246] width 180 height 28
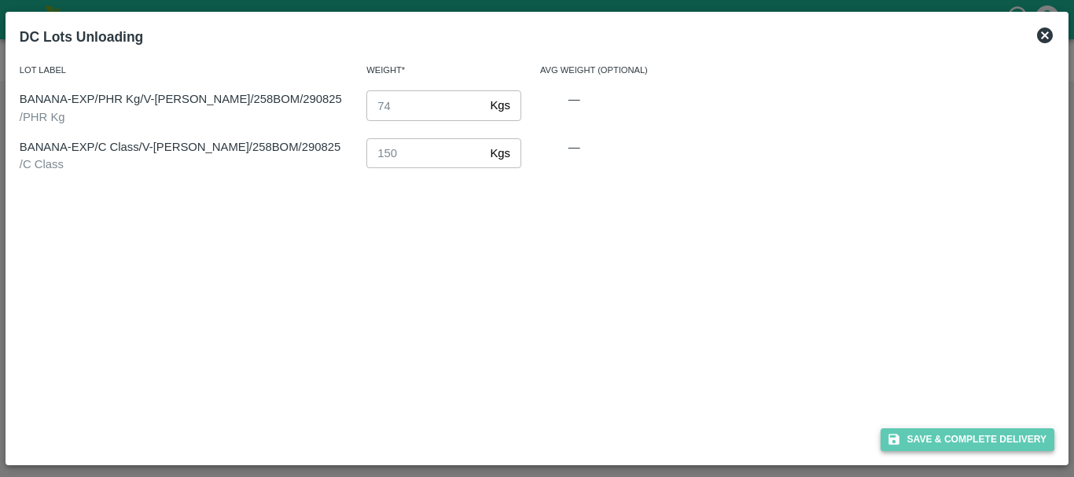
click at [913, 443] on button "Save & Complete Delivery" at bounding box center [967, 439] width 175 height 23
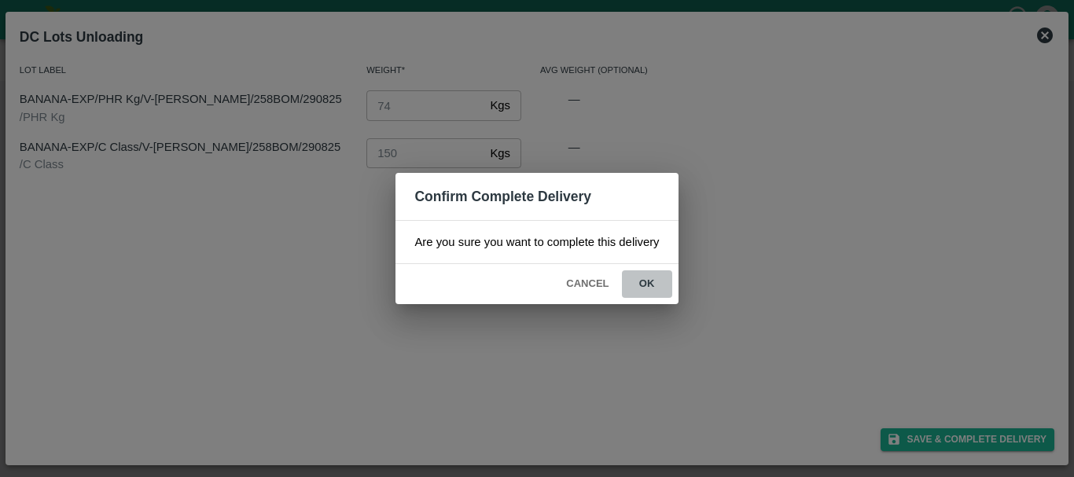
click at [648, 287] on button "ok" at bounding box center [647, 284] width 50 height 28
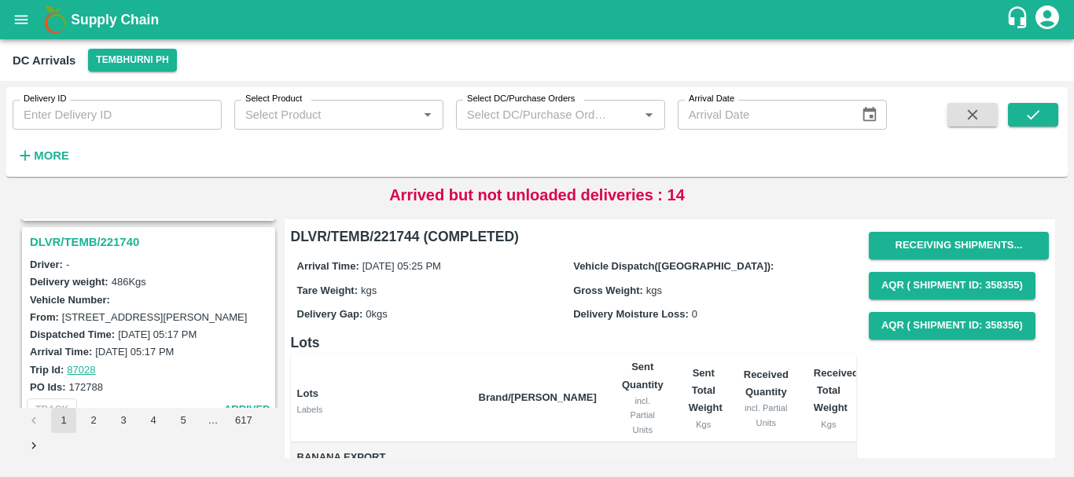
scroll to position [4106, 0]
click at [78, 239] on h3 "DLVR/TEMB/221740" at bounding box center [151, 243] width 242 height 20
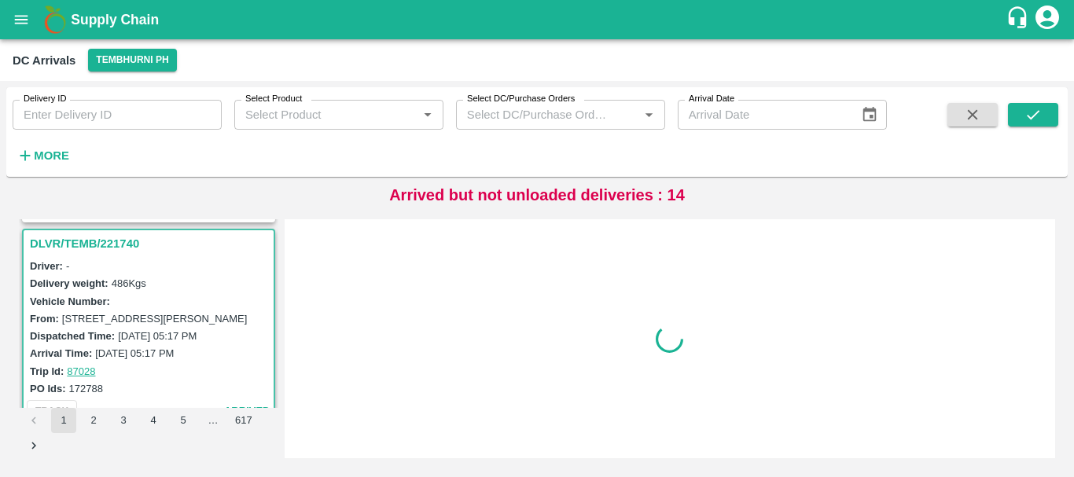
scroll to position [4116, 0]
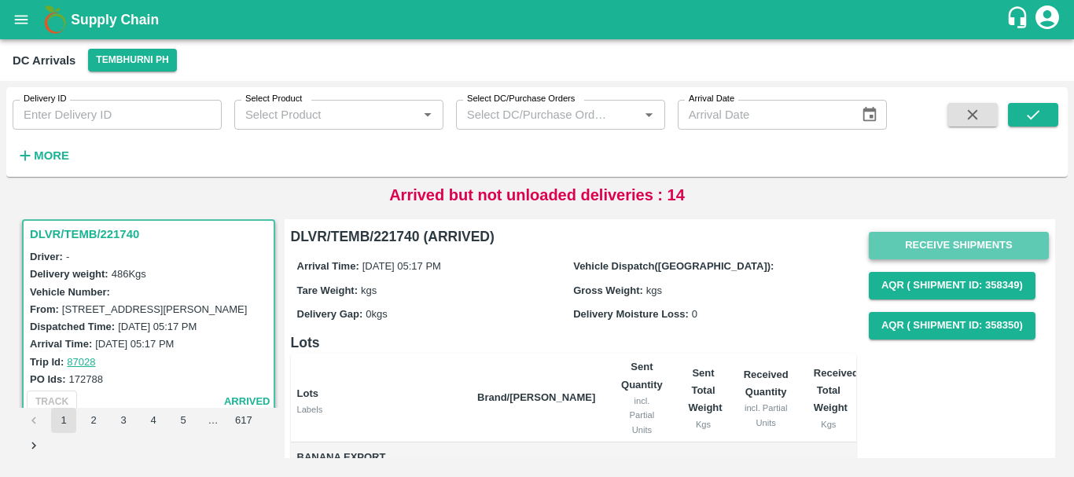
click at [894, 248] on button "Receive Shipments" at bounding box center [959, 246] width 180 height 28
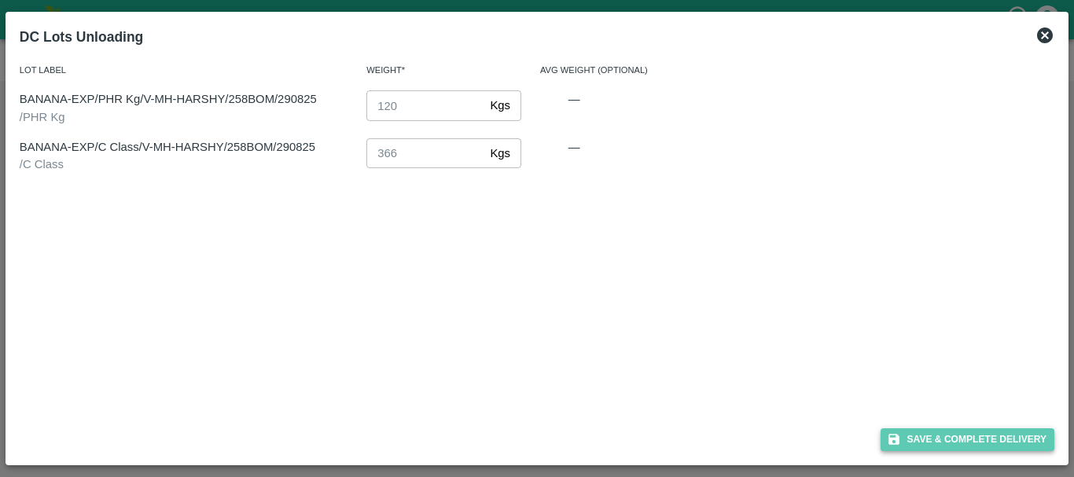
click at [924, 439] on button "Save & Complete Delivery" at bounding box center [967, 439] width 175 height 23
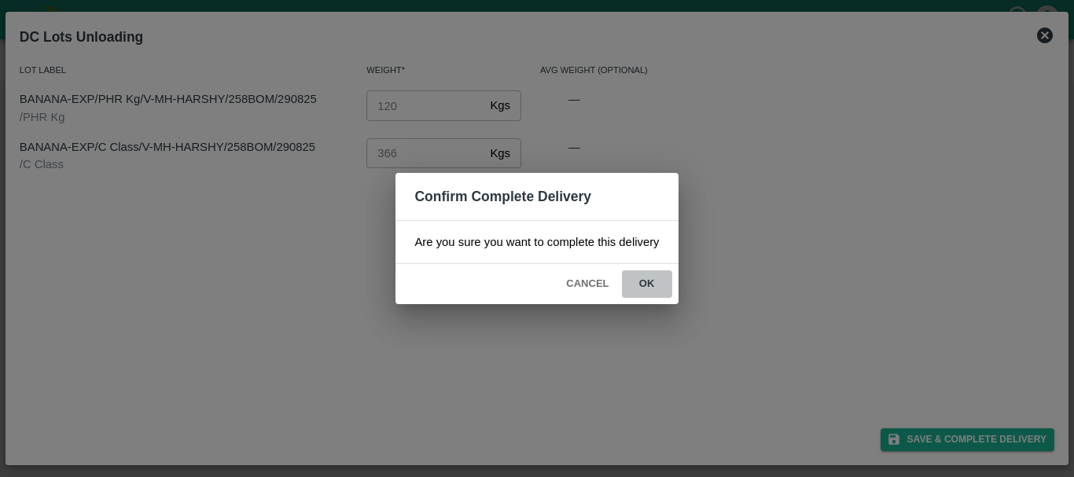
click at [657, 284] on button "ok" at bounding box center [647, 284] width 50 height 28
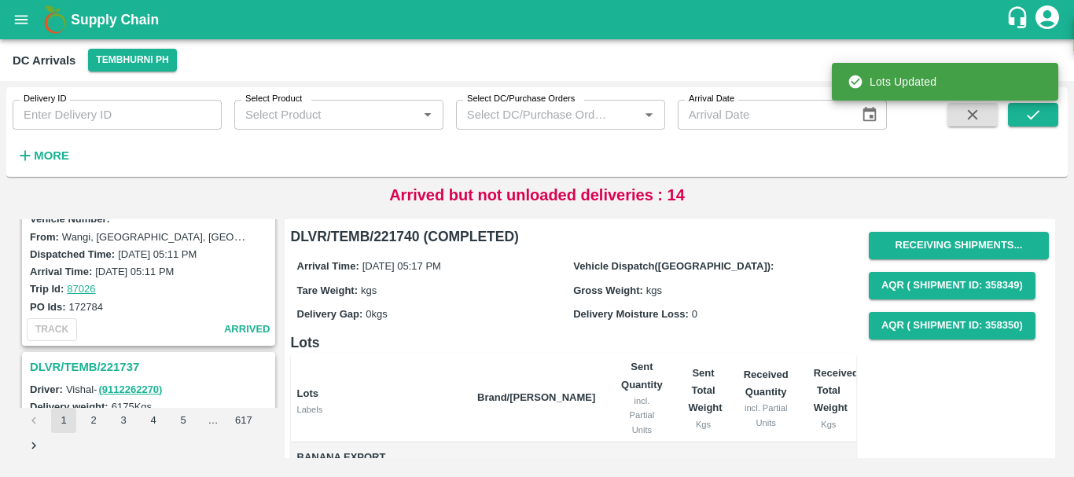
scroll to position [4496, 0]
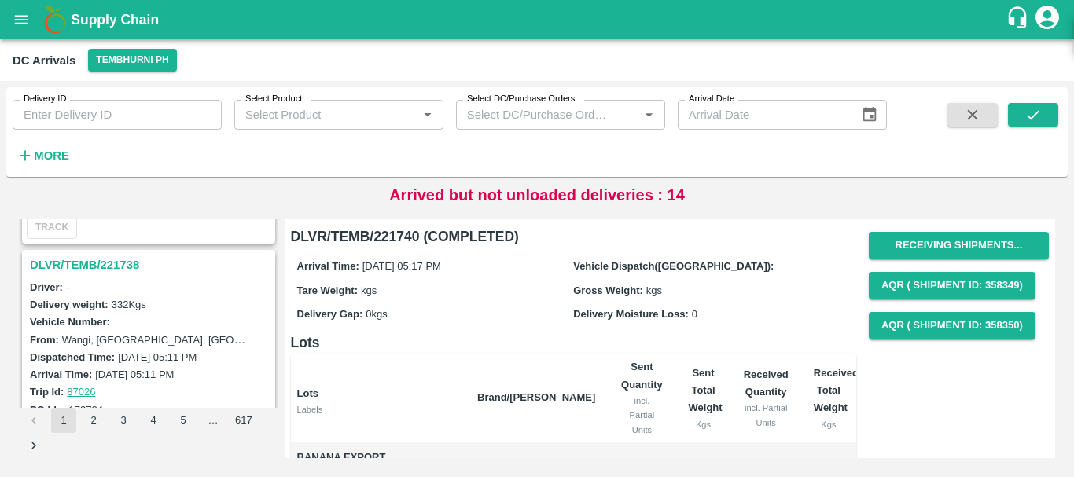
click at [96, 264] on h3 "DLVR/TEMB/221738" at bounding box center [151, 265] width 242 height 20
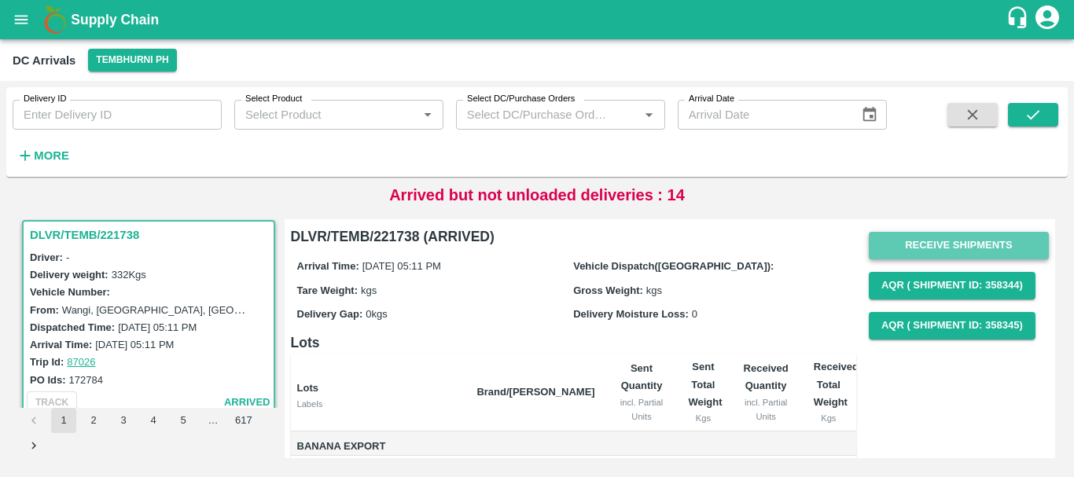
click at [930, 243] on button "Receive Shipments" at bounding box center [959, 246] width 180 height 28
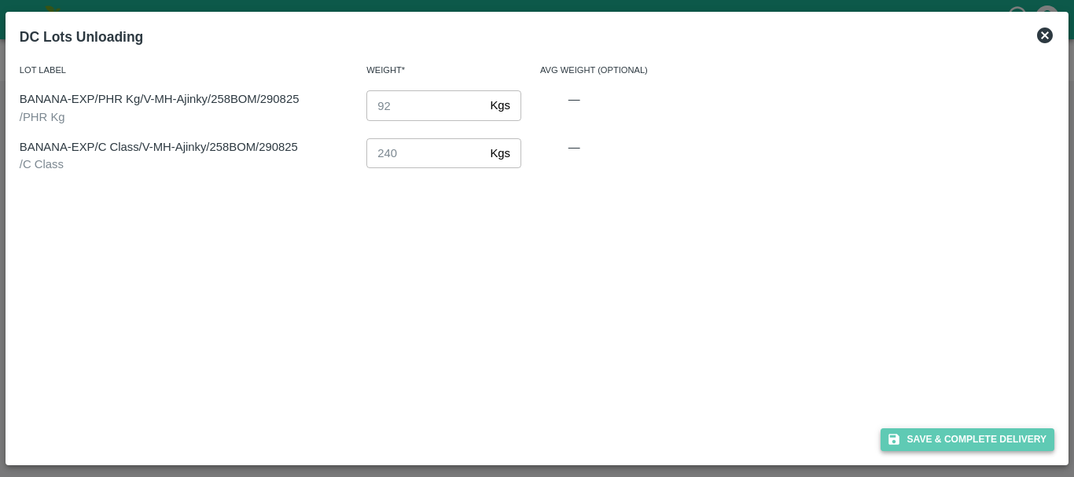
click at [932, 434] on button "Save & Complete Delivery" at bounding box center [967, 439] width 175 height 23
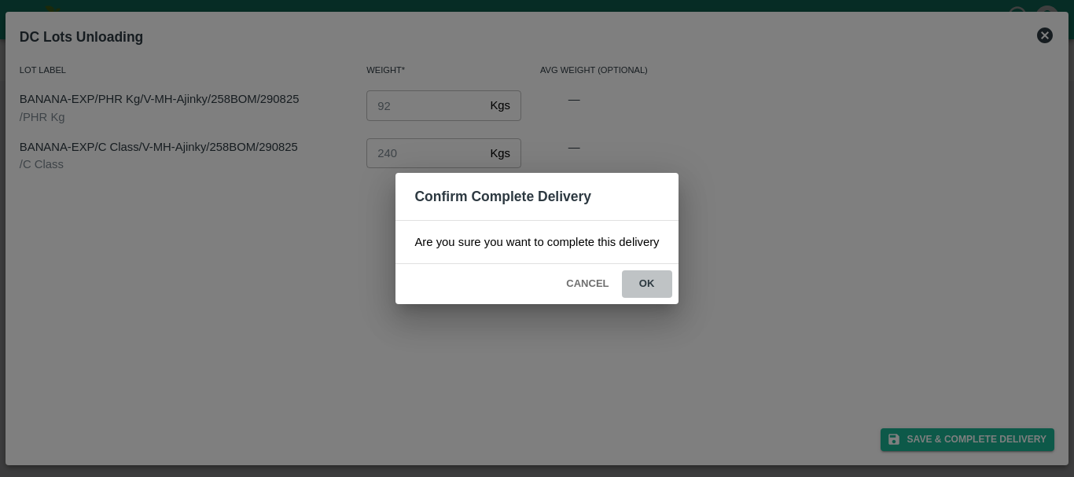
click at [644, 277] on button "ok" at bounding box center [647, 284] width 50 height 28
